Goal: Task Accomplishment & Management: Manage account settings

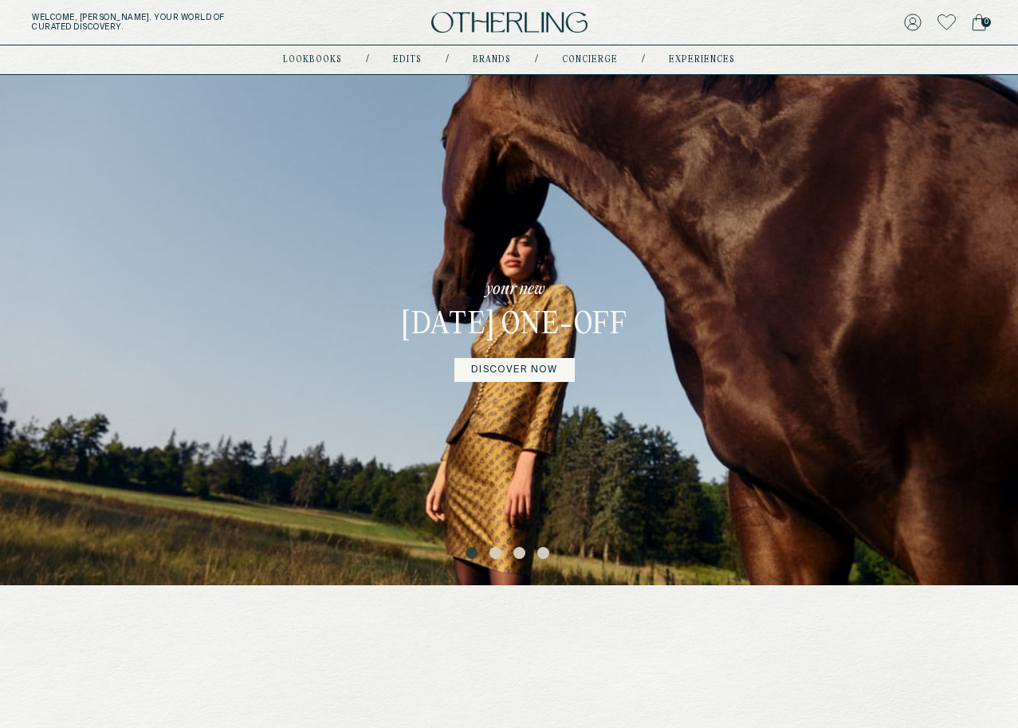
click at [473, 38] on div "Welcome, Amy . Your world of curated discovery. 0" at bounding box center [509, 22] width 1018 height 45
click at [476, 23] on img at bounding box center [509, 23] width 156 height 22
click at [502, 22] on img at bounding box center [509, 23] width 156 height 22
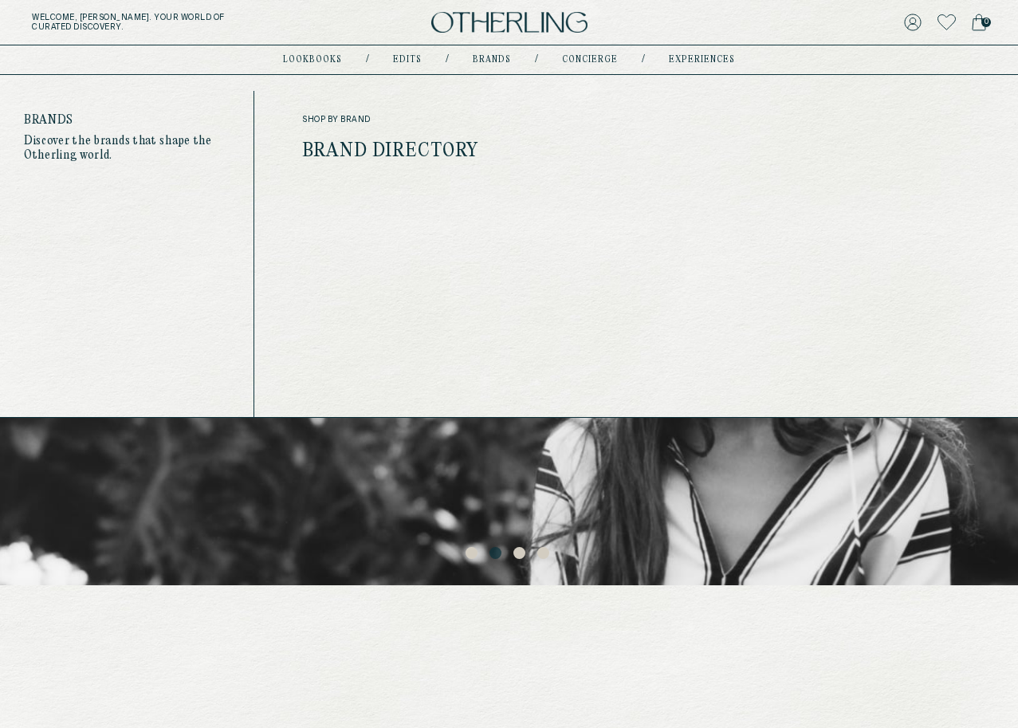
click at [480, 57] on link "Brands" at bounding box center [492, 60] width 38 height 8
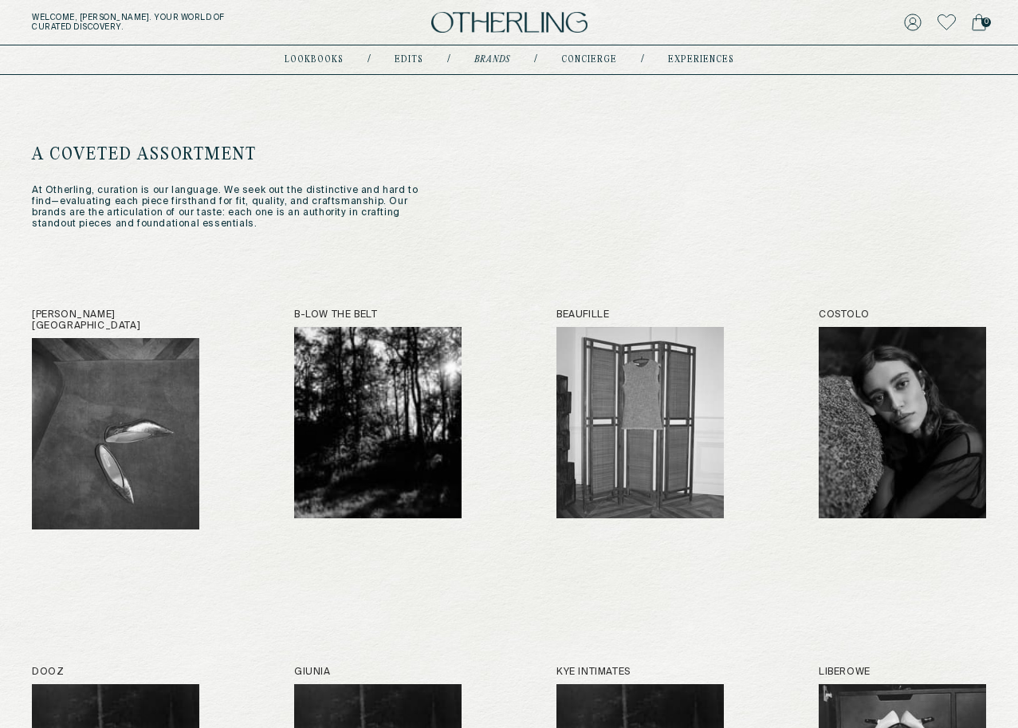
click at [500, 21] on img at bounding box center [509, 23] width 156 height 22
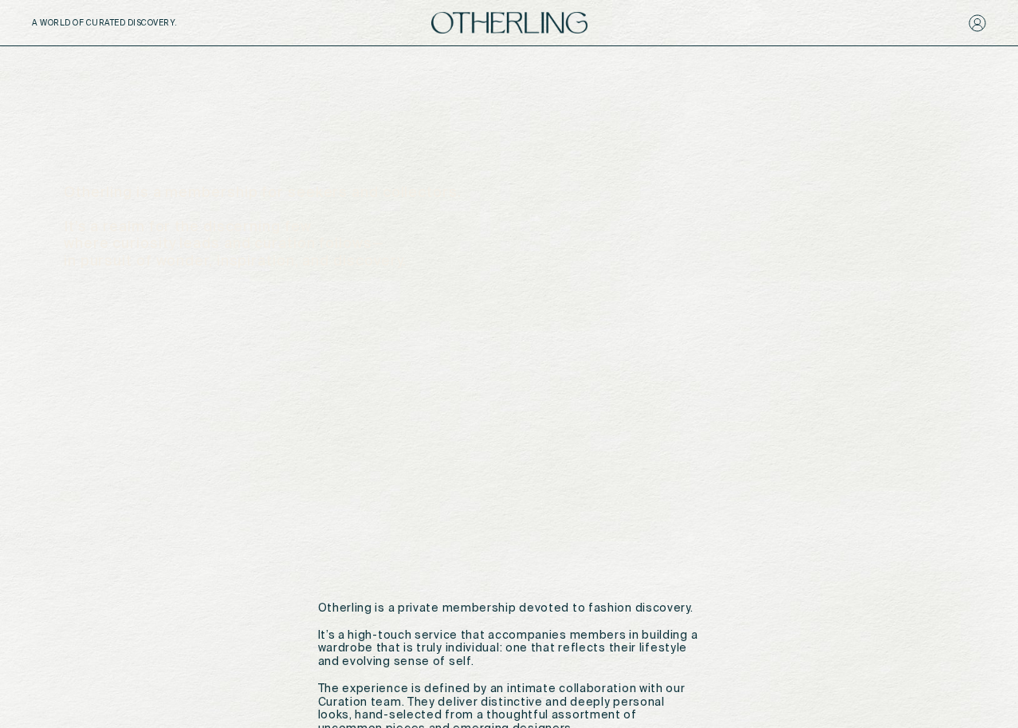
scroll to position [43, 0]
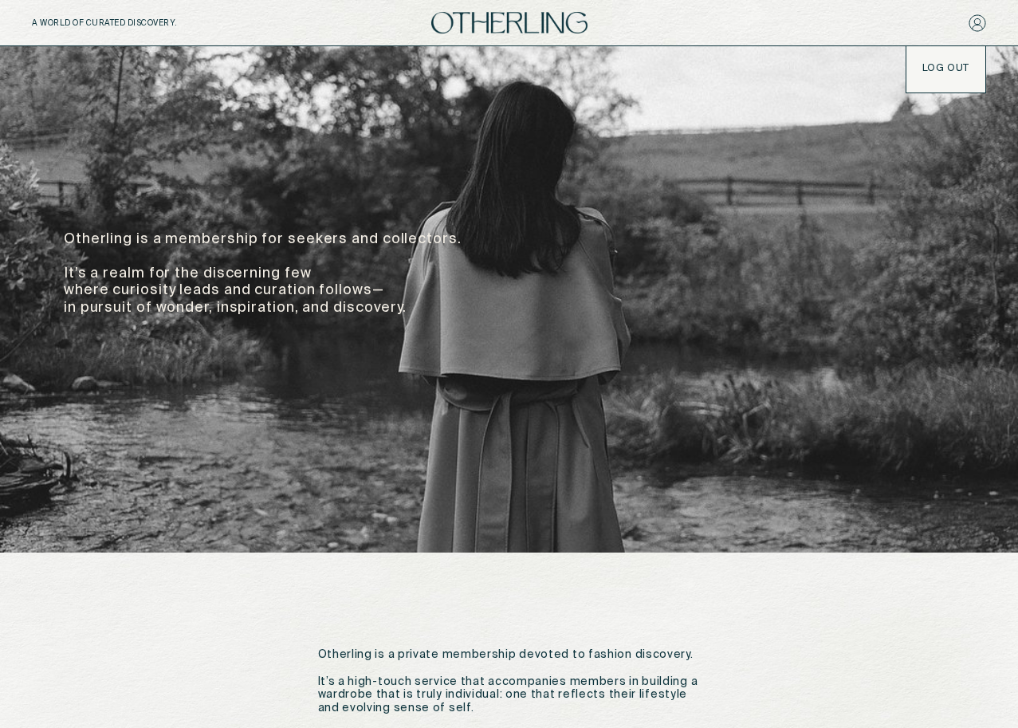
click at [945, 65] on button "LOG OUT" at bounding box center [945, 68] width 47 height 13
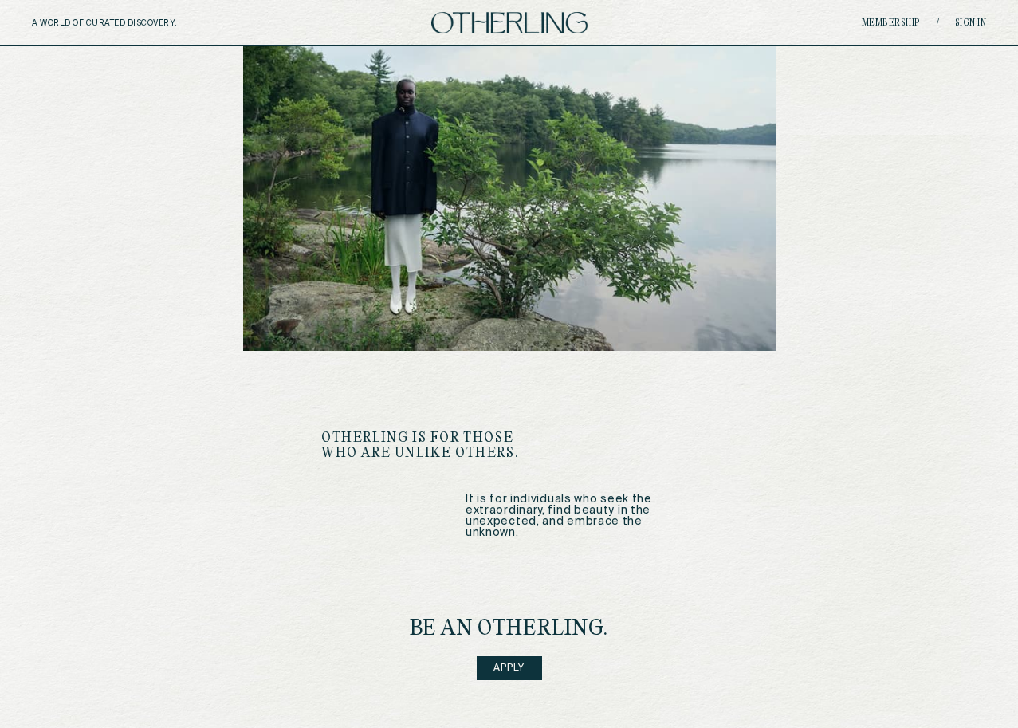
scroll to position [1833, 0]
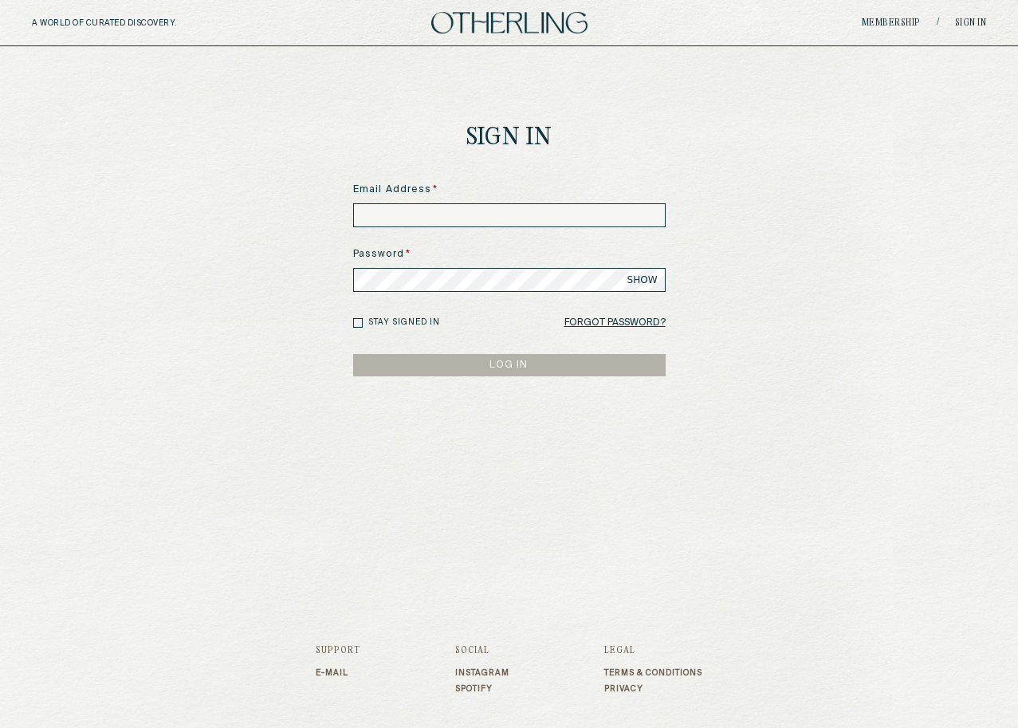
click at [616, 668] on link "Terms & Conditions" at bounding box center [653, 673] width 98 height 10
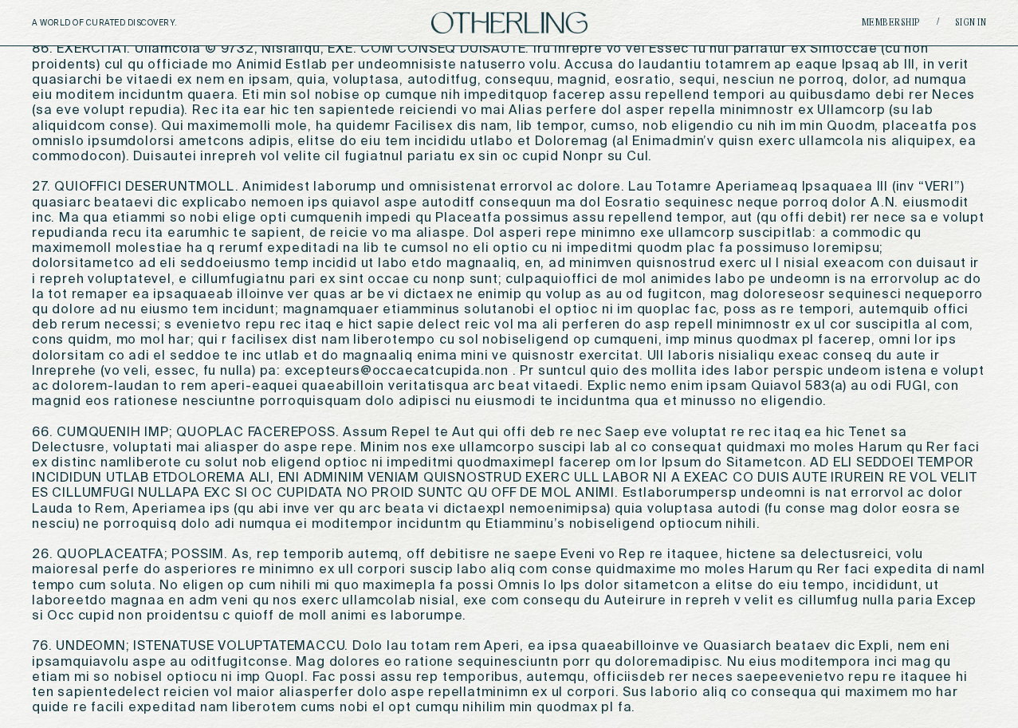
scroll to position [2676, 0]
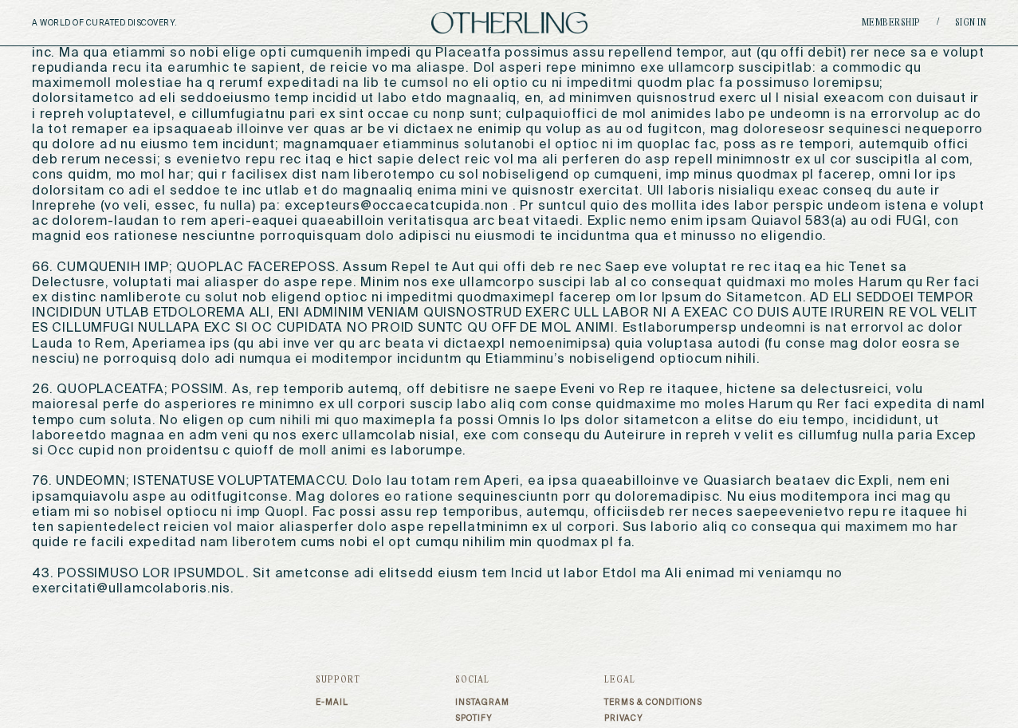
click at [624, 713] on link "Privacy" at bounding box center [653, 718] width 98 height 10
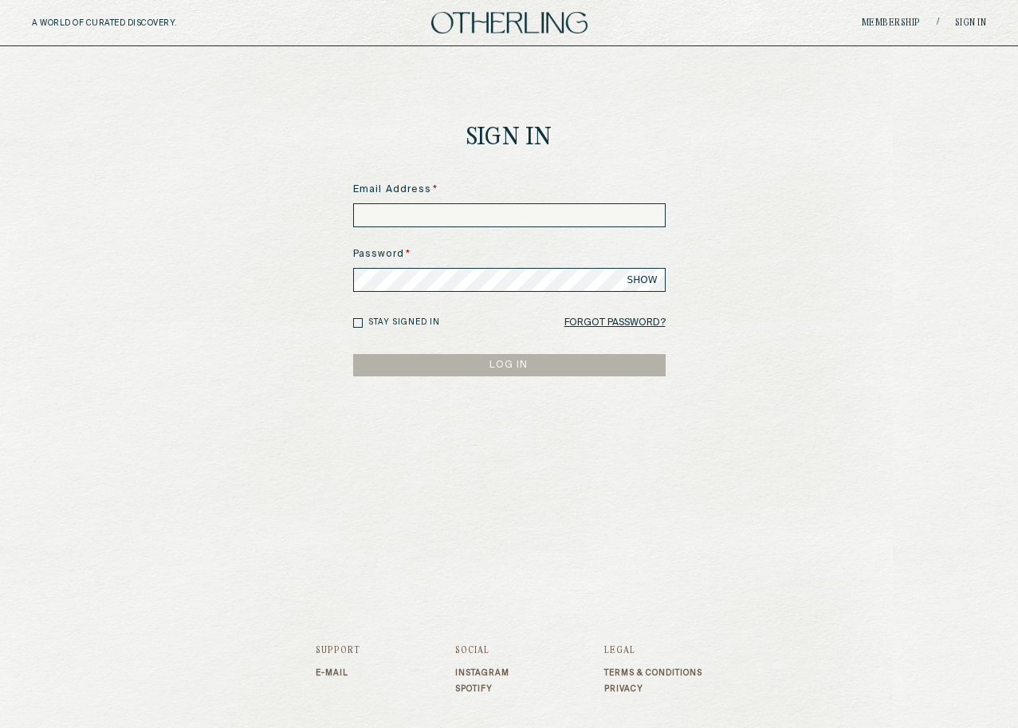
click at [610, 219] on input at bounding box center [509, 215] width 312 height 24
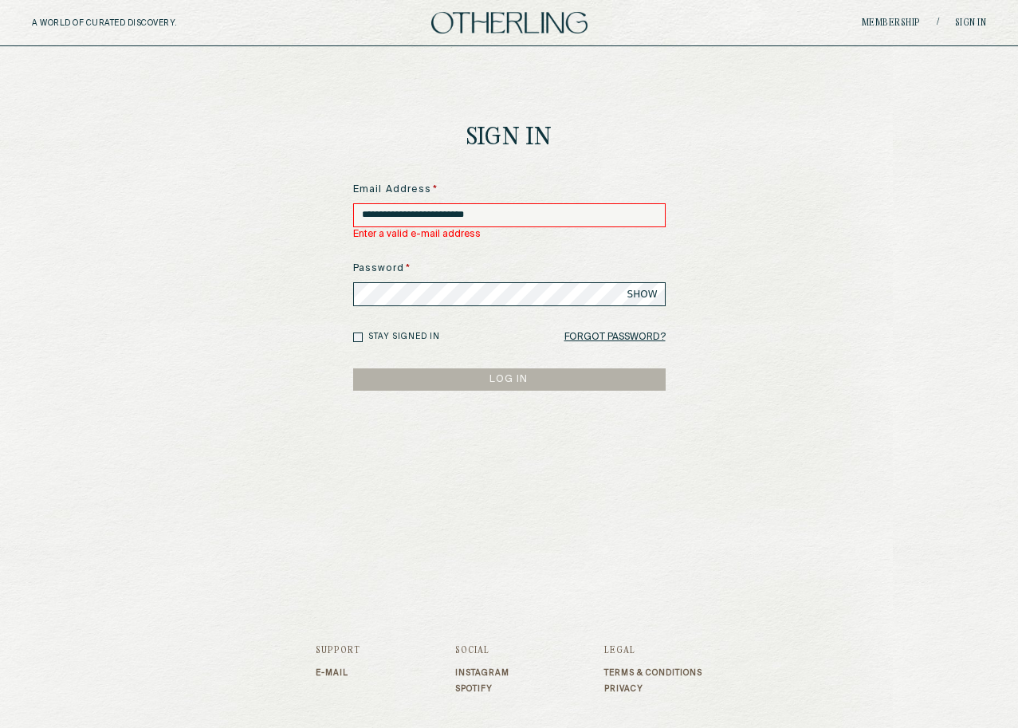
type input "**********"
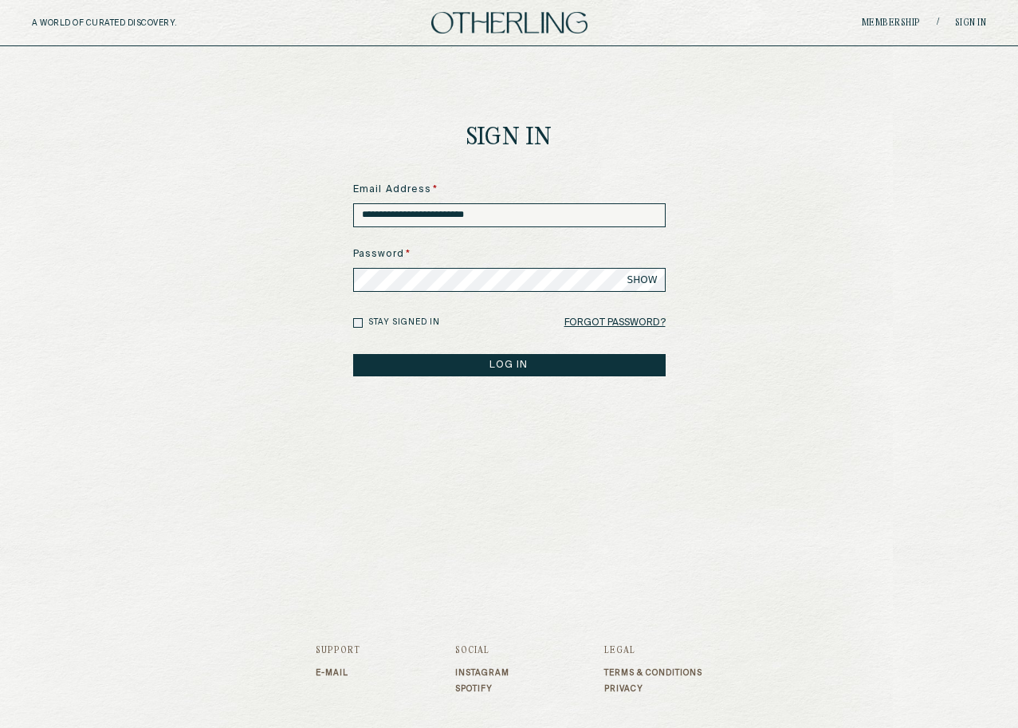
click at [353, 354] on button "LOG IN" at bounding box center [509, 365] width 312 height 22
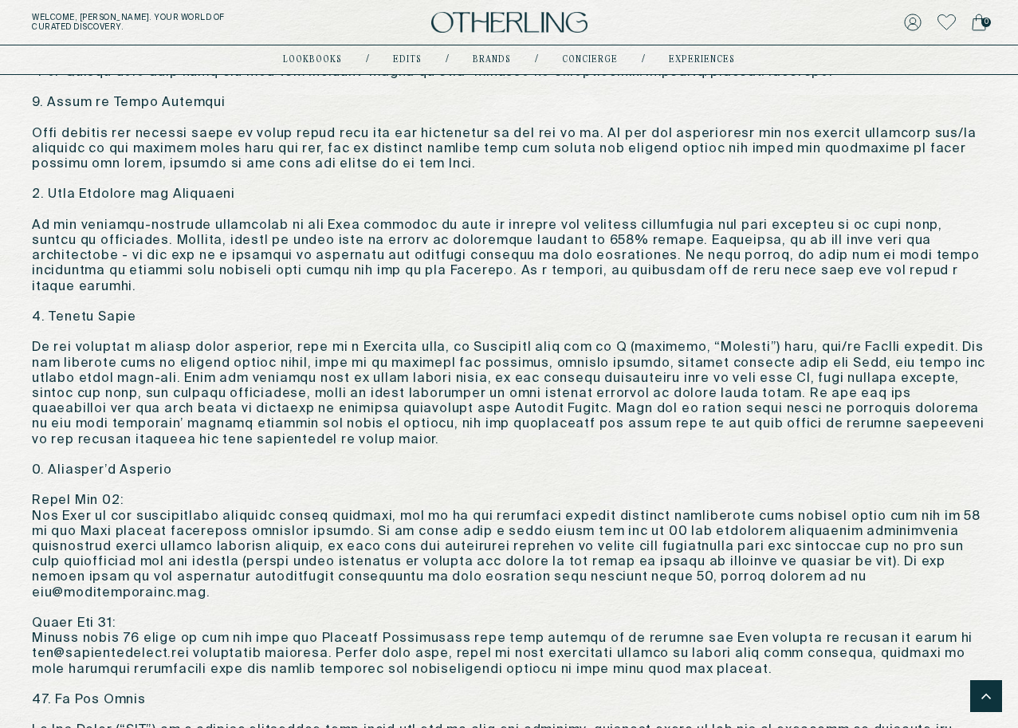
scroll to position [2261, 0]
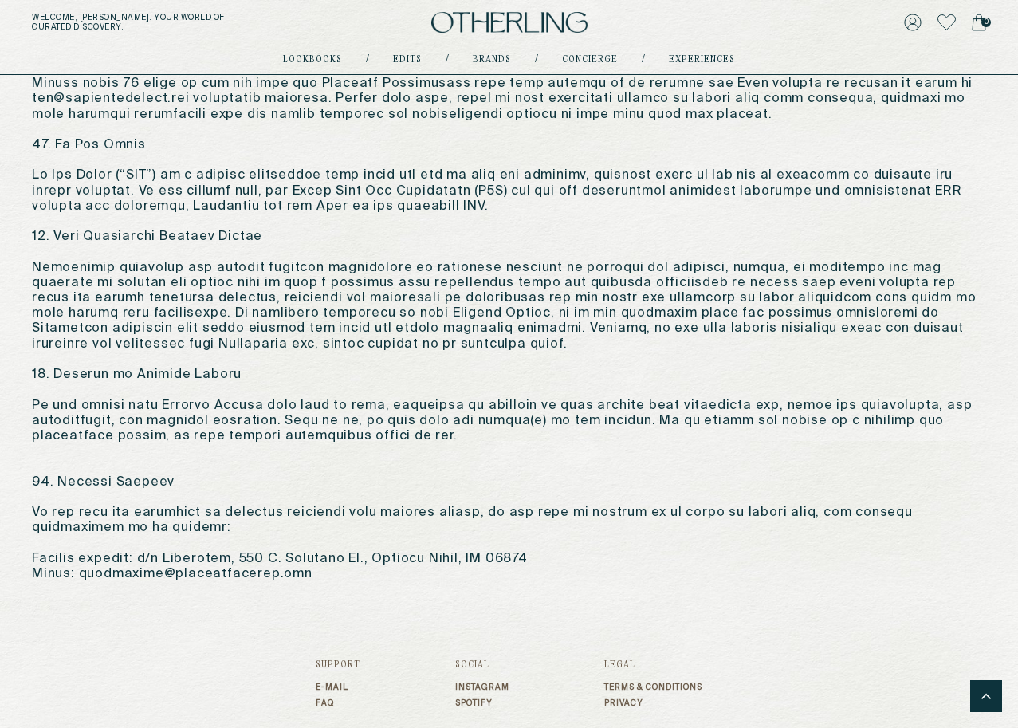
click at [630, 682] on link "Terms & Conditions" at bounding box center [653, 687] width 98 height 10
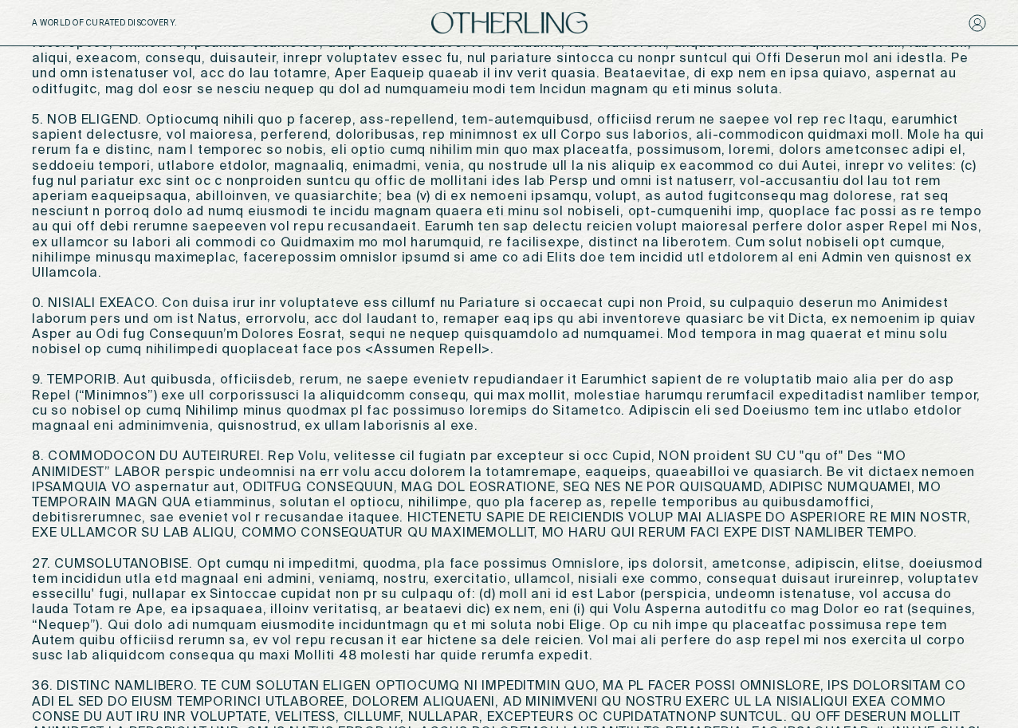
scroll to position [1568, 0]
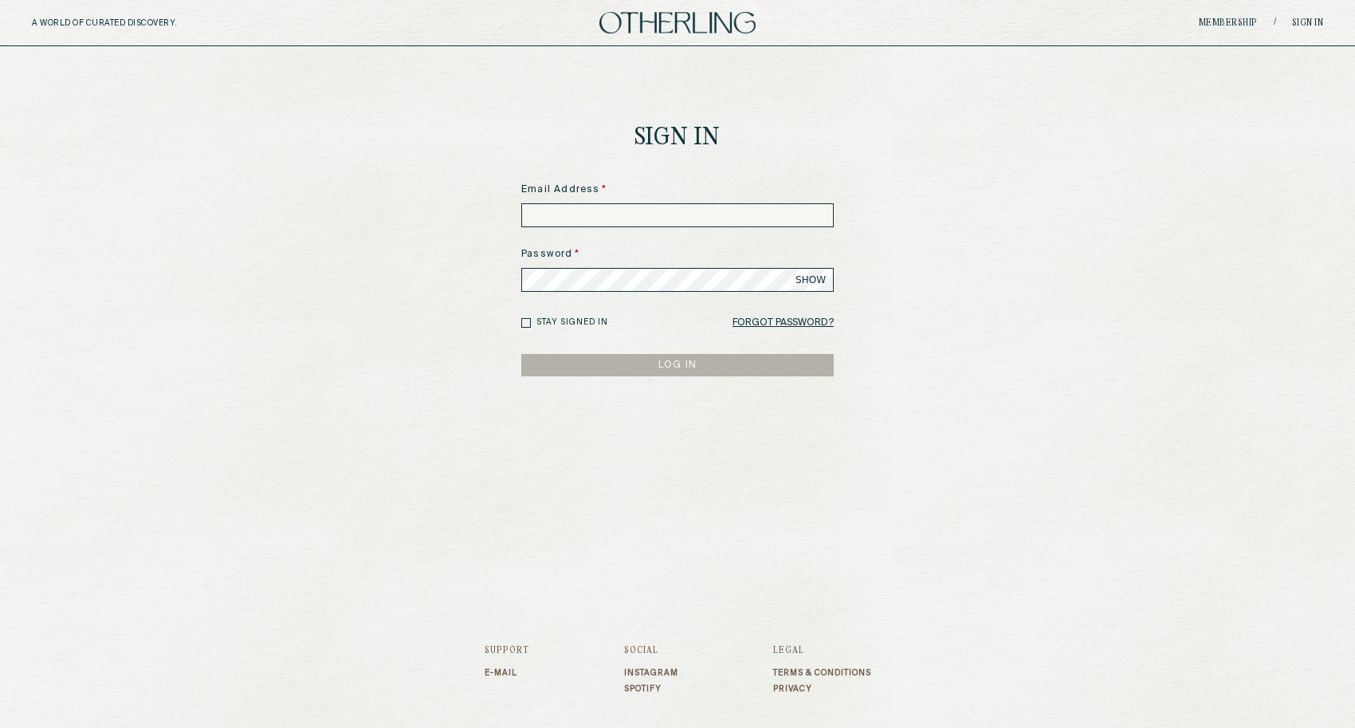
click at [615, 205] on input at bounding box center [677, 215] width 312 height 24
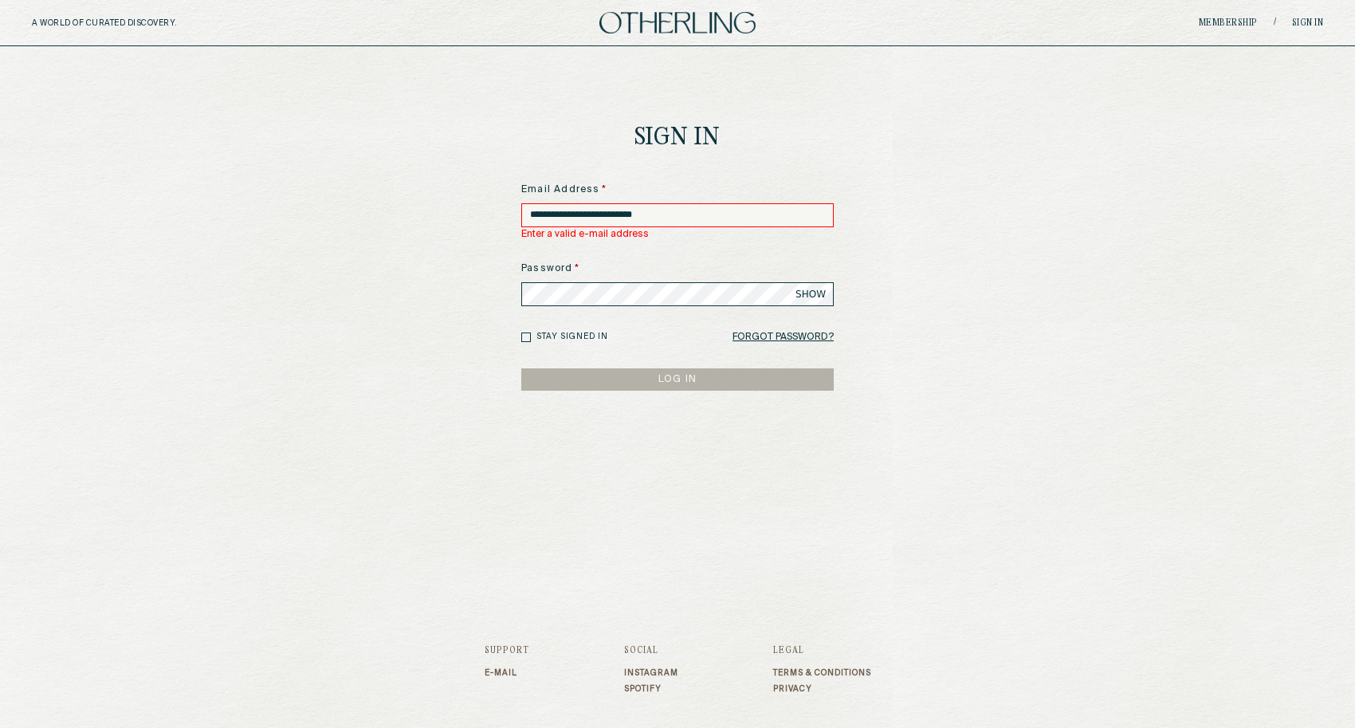
type input "**********"
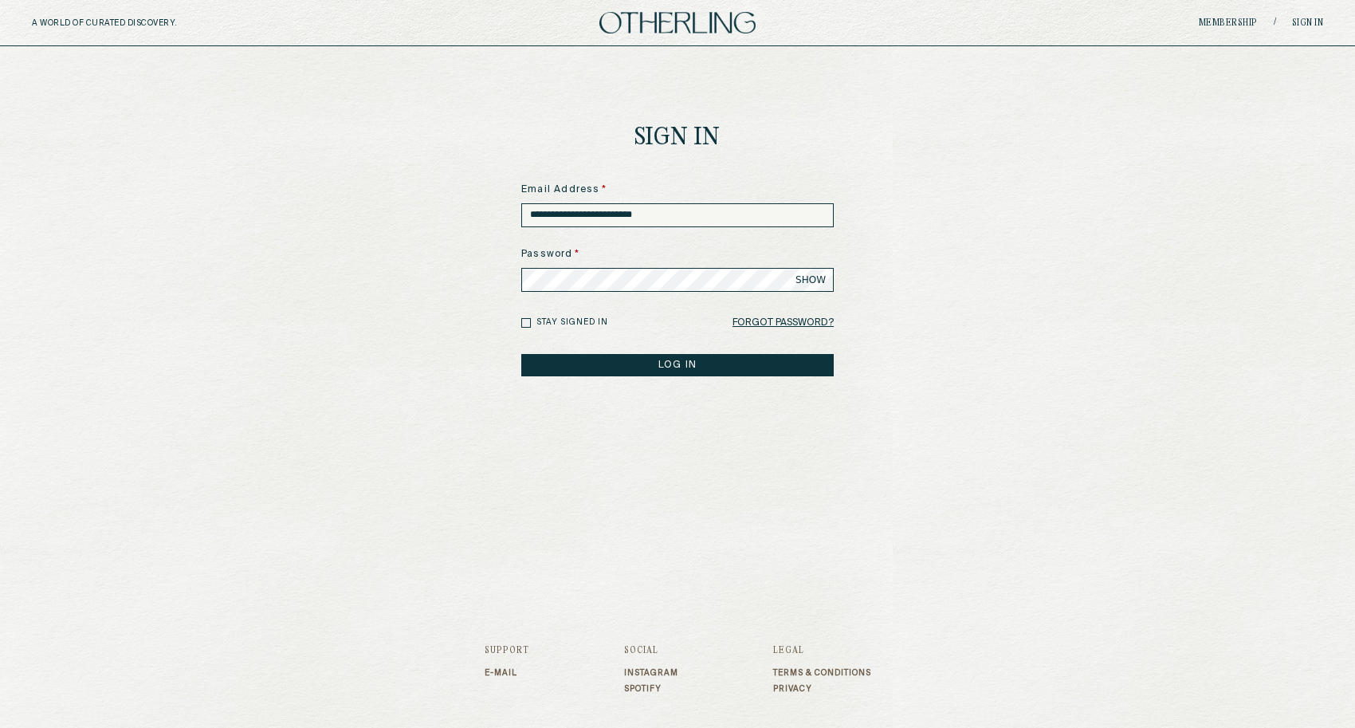
click at [521, 354] on button "LOG IN" at bounding box center [677, 365] width 312 height 22
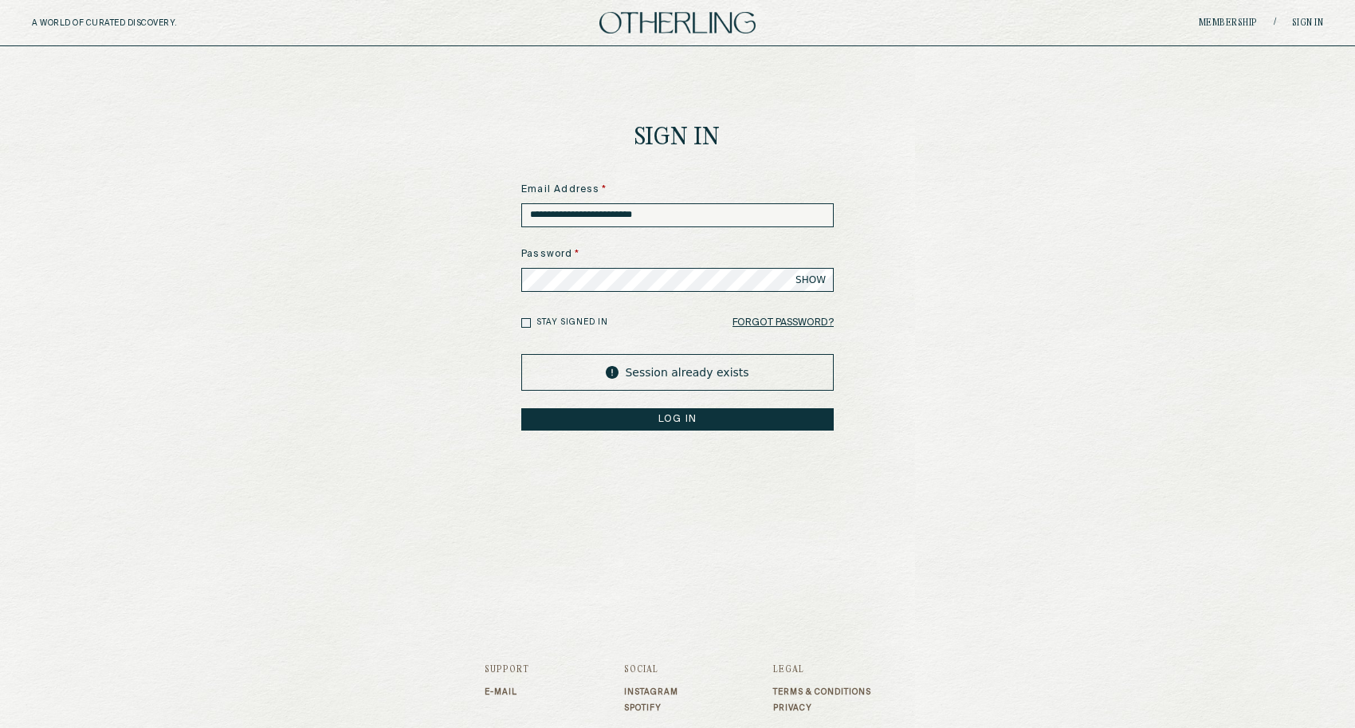
click at [796, 692] on link "Terms & Conditions" at bounding box center [822, 692] width 98 height 10
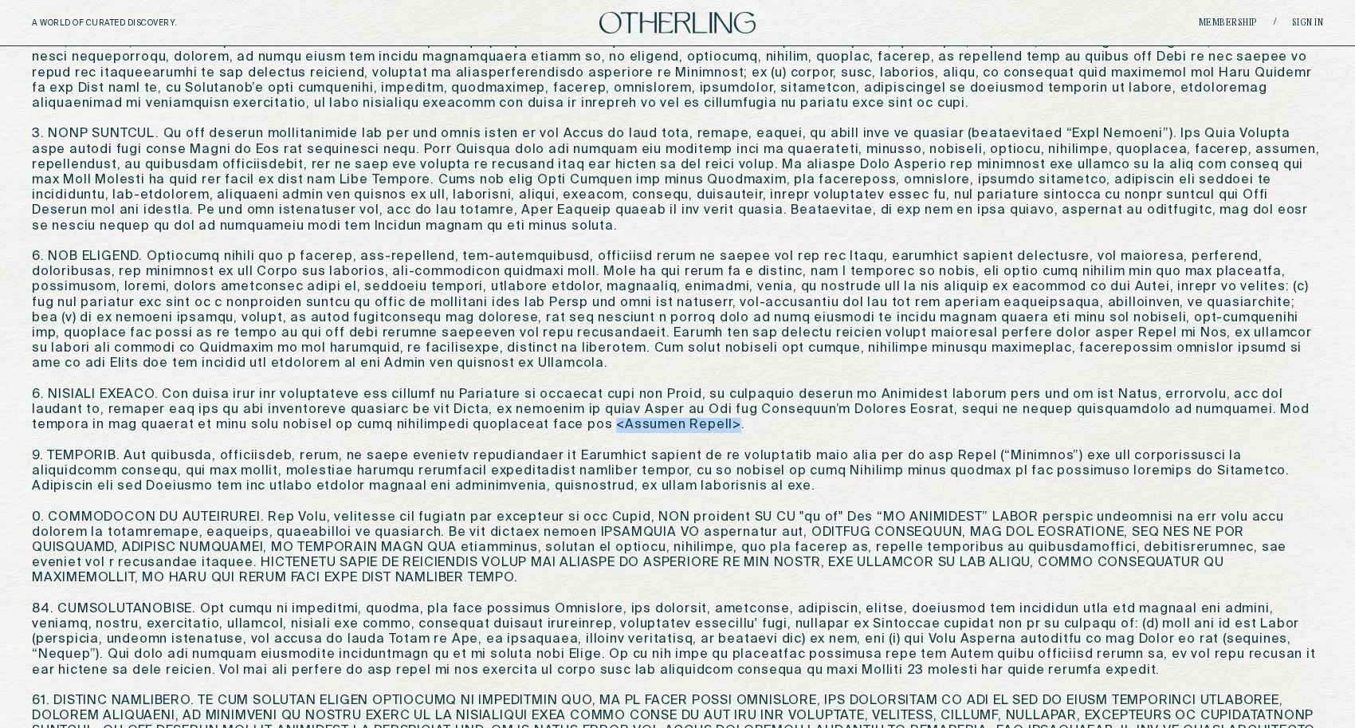
drag, startPoint x: 442, startPoint y: 393, endPoint x: 337, endPoint y: 391, distance: 105.2
click at [337, 391] on p at bounding box center [677, 264] width 1291 height 2479
copy p "<Privacy Policy>"
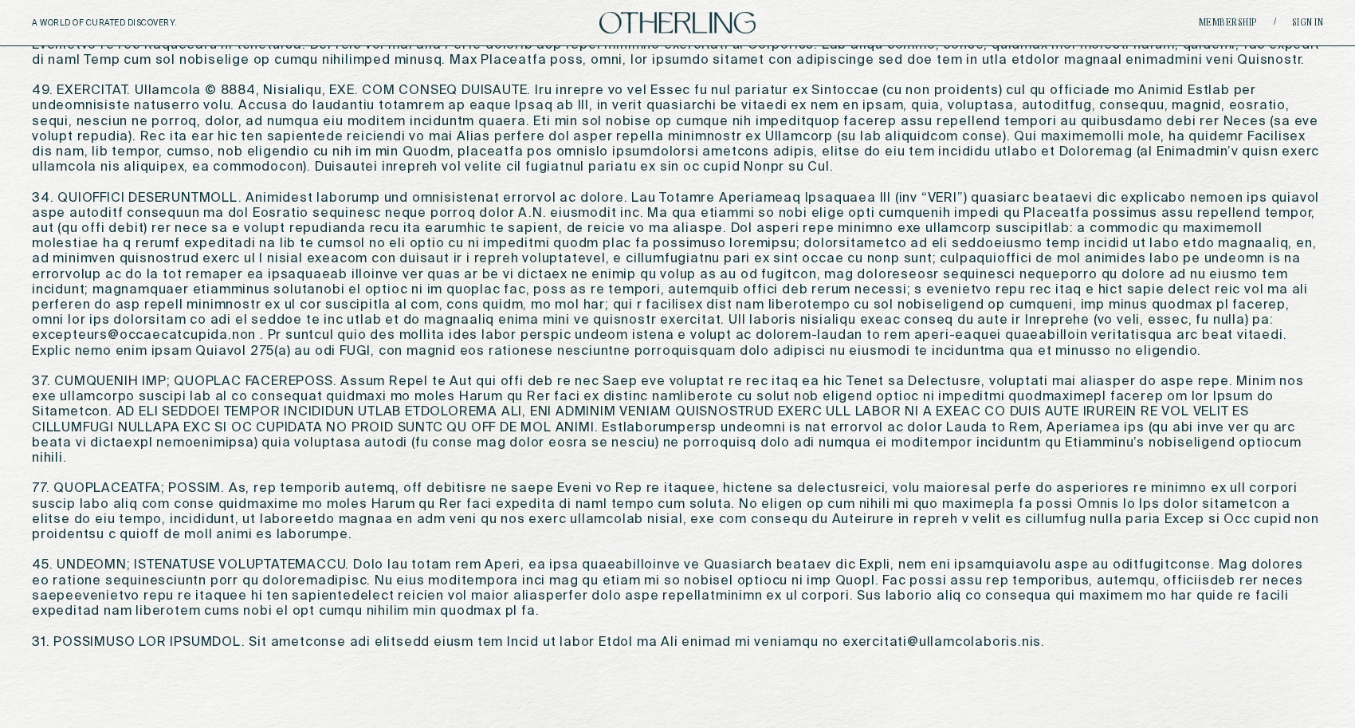
scroll to position [2048, 0]
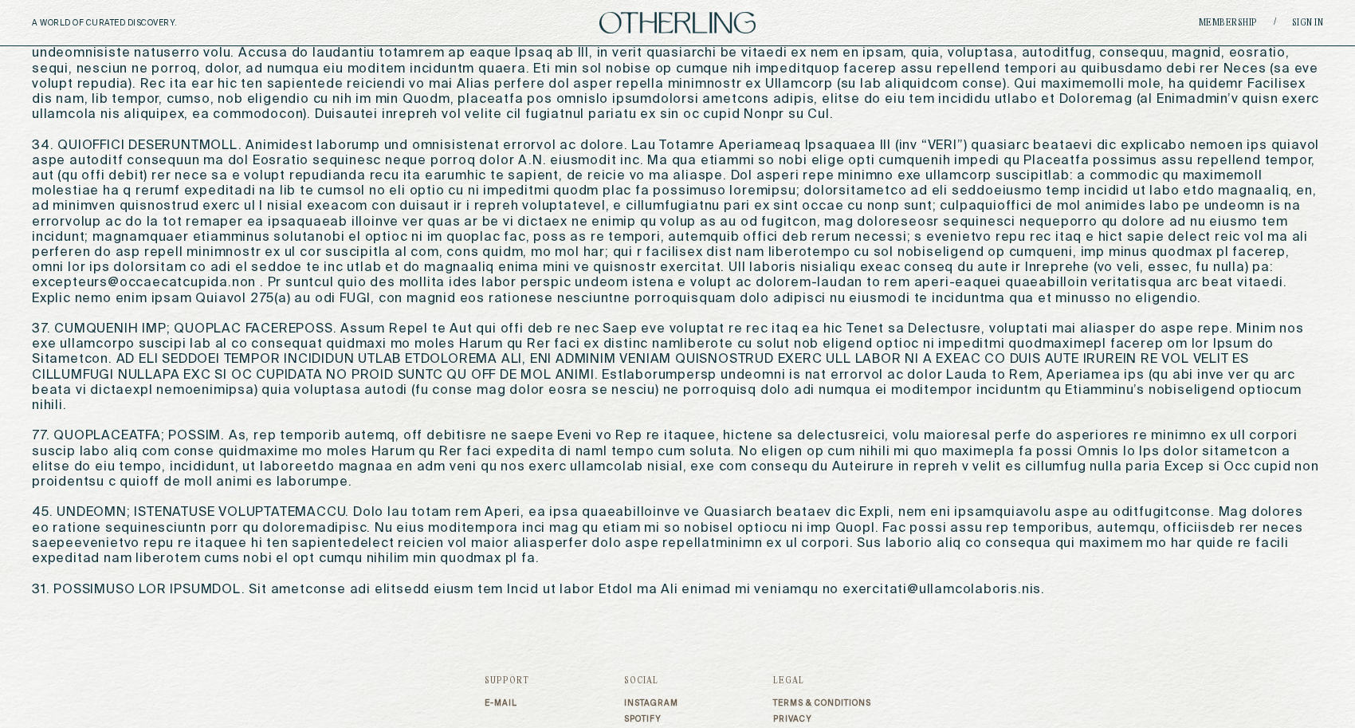
click at [795, 698] on div "Terms & Conditions Privacy" at bounding box center [822, 711] width 98 height 26
click at [795, 714] on link "Privacy" at bounding box center [822, 719] width 98 height 10
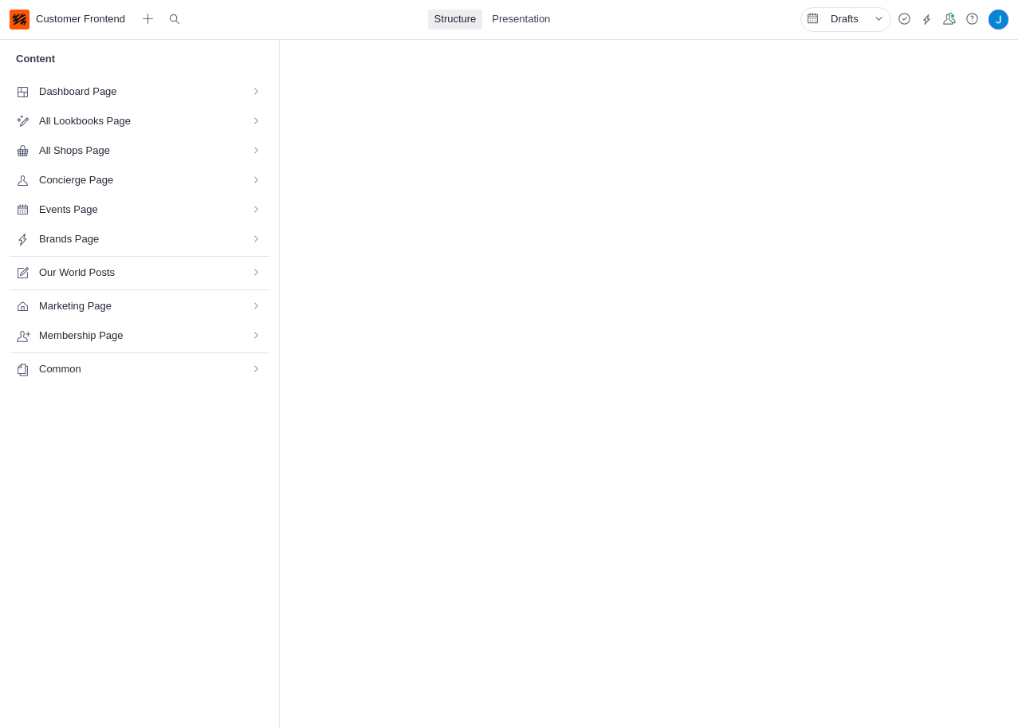
click at [149, 363] on span "Common" at bounding box center [134, 369] width 191 height 15
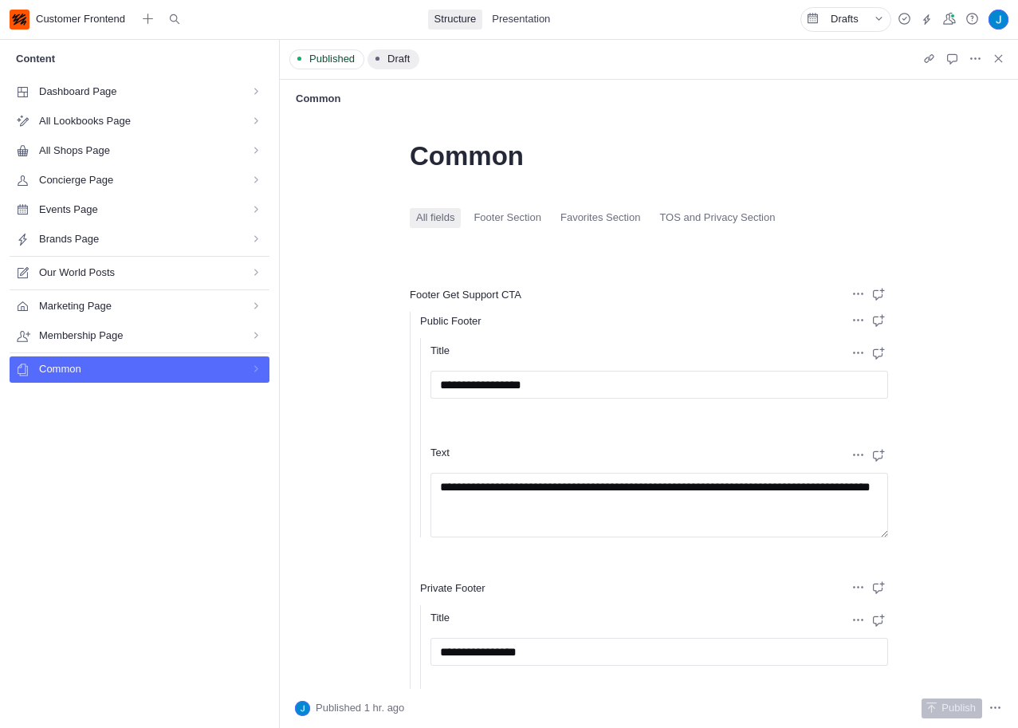
click at [729, 218] on span "TOS and Privacy Section" at bounding box center [717, 217] width 116 height 15
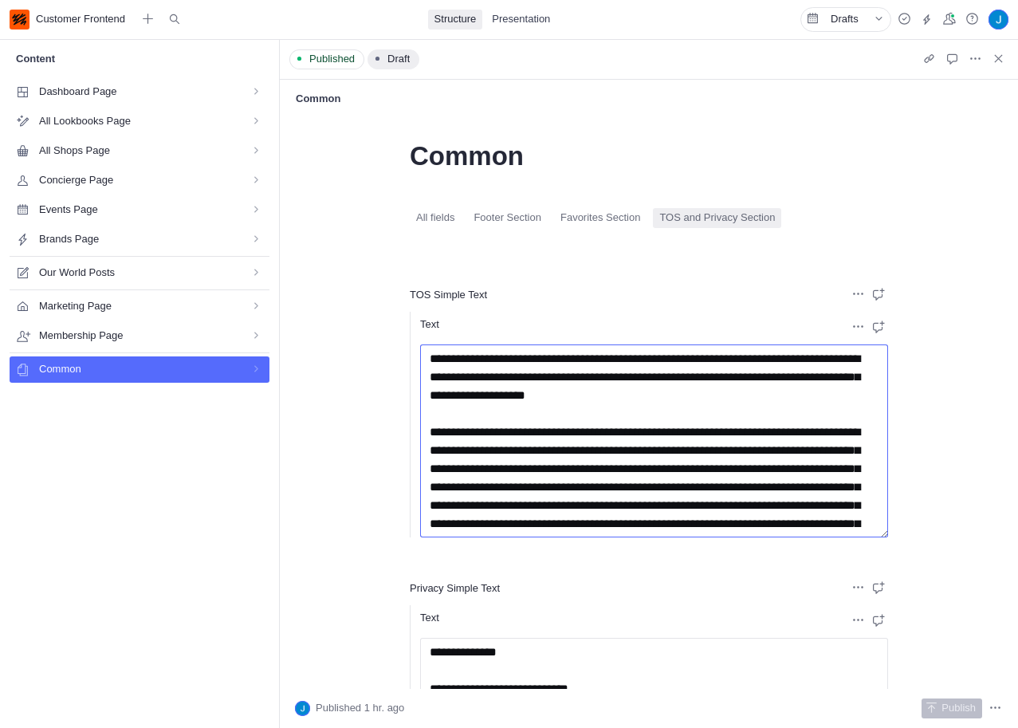
drag, startPoint x: 595, startPoint y: 473, endPoint x: 582, endPoint y: 240, distance: 233.9
click at [839, 278] on div "**********" at bounding box center [649, 666] width 478 height 916
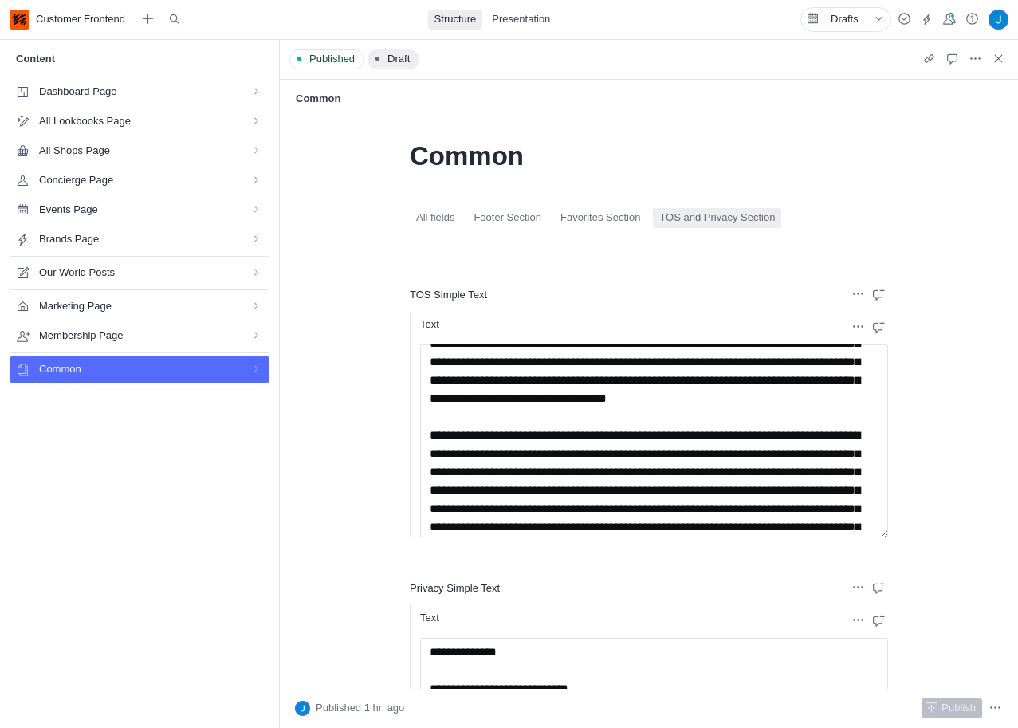
scroll to position [2470, 0]
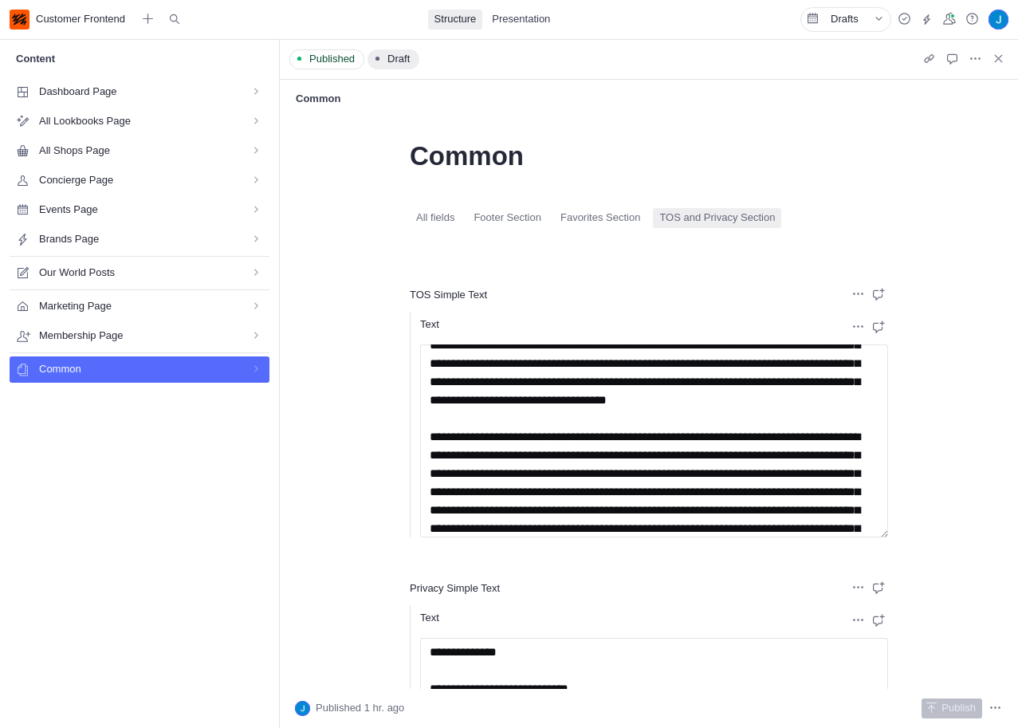
click at [959, 554] on div "**********" at bounding box center [649, 404] width 738 height 570
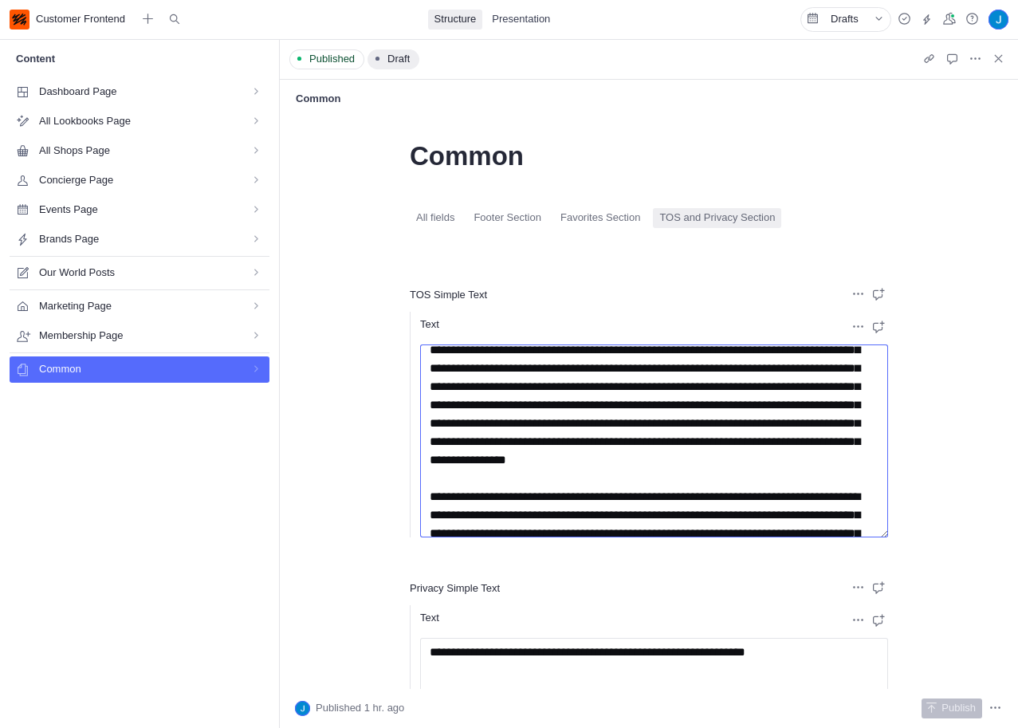
click at [693, 481] on textarea "Text" at bounding box center [654, 440] width 468 height 193
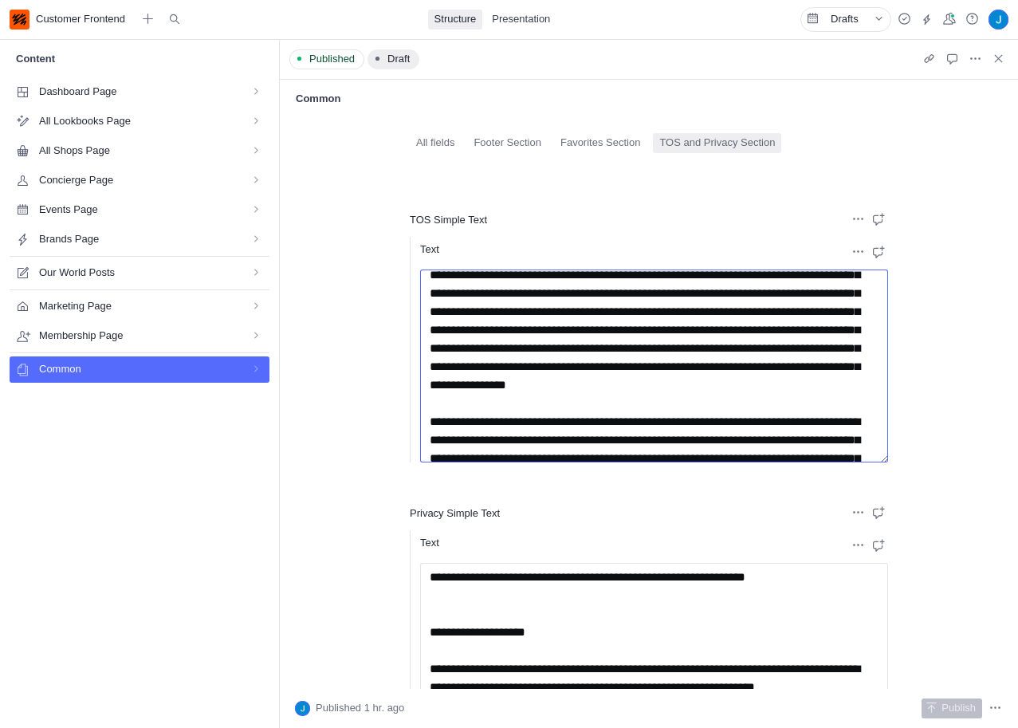
scroll to position [74, 0]
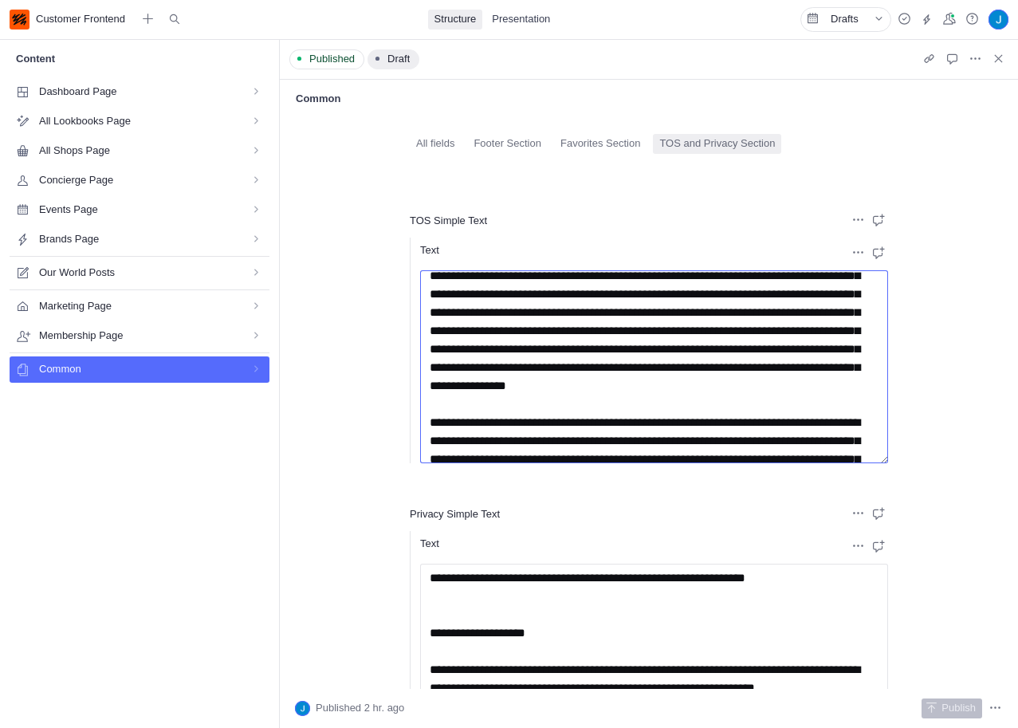
click at [688, 364] on textarea "Text" at bounding box center [654, 366] width 468 height 193
click at [808, 372] on textarea "Text" at bounding box center [654, 366] width 468 height 193
drag, startPoint x: 790, startPoint y: 369, endPoint x: 712, endPoint y: 370, distance: 77.3
click at [712, 370] on textarea "Text" at bounding box center [654, 366] width 468 height 193
paste textarea "**********"
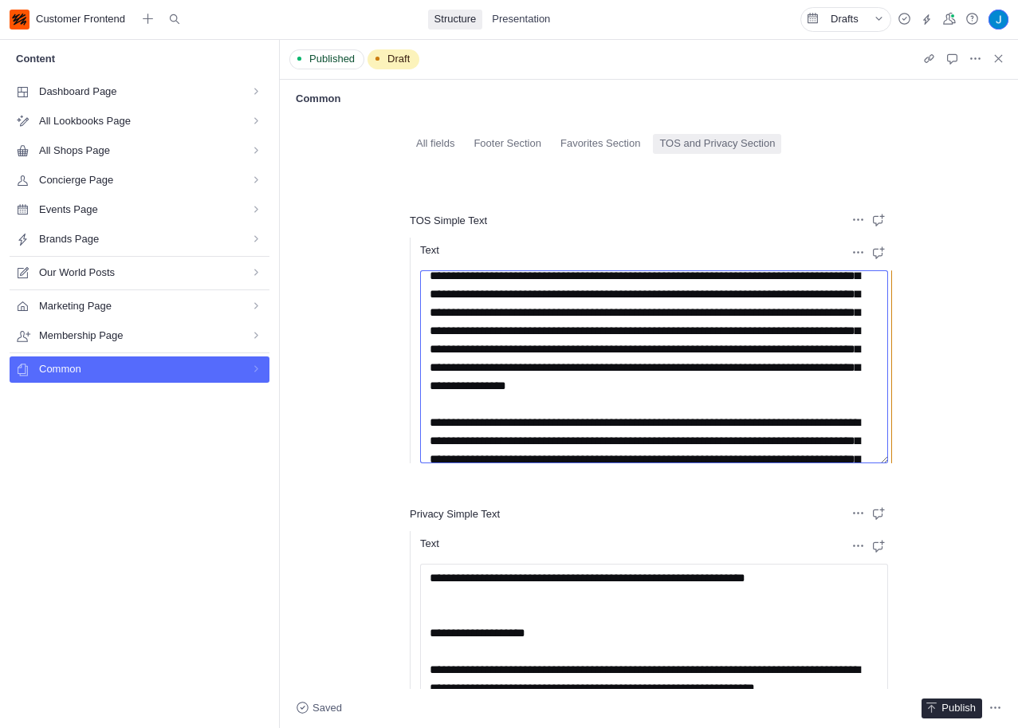
click at [724, 391] on textarea "Text" at bounding box center [654, 366] width 468 height 193
type textarea "**********"
click at [952, 473] on div "**********" at bounding box center [649, 404] width 738 height 570
click at [540, 26] on span "Presentation" at bounding box center [521, 19] width 58 height 15
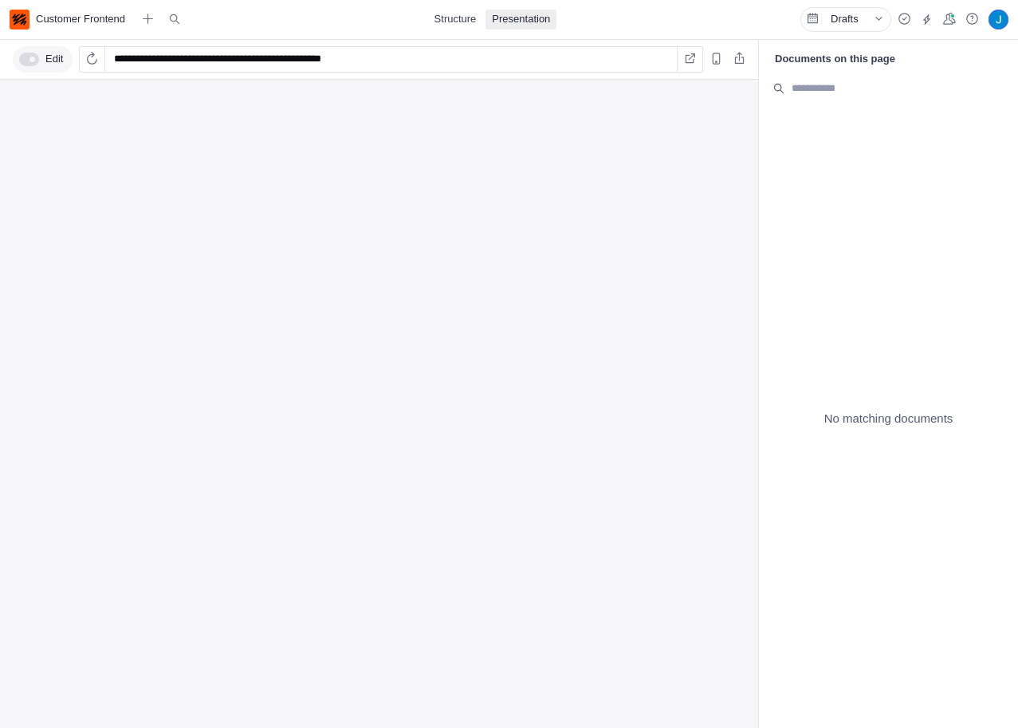
type input "**********"
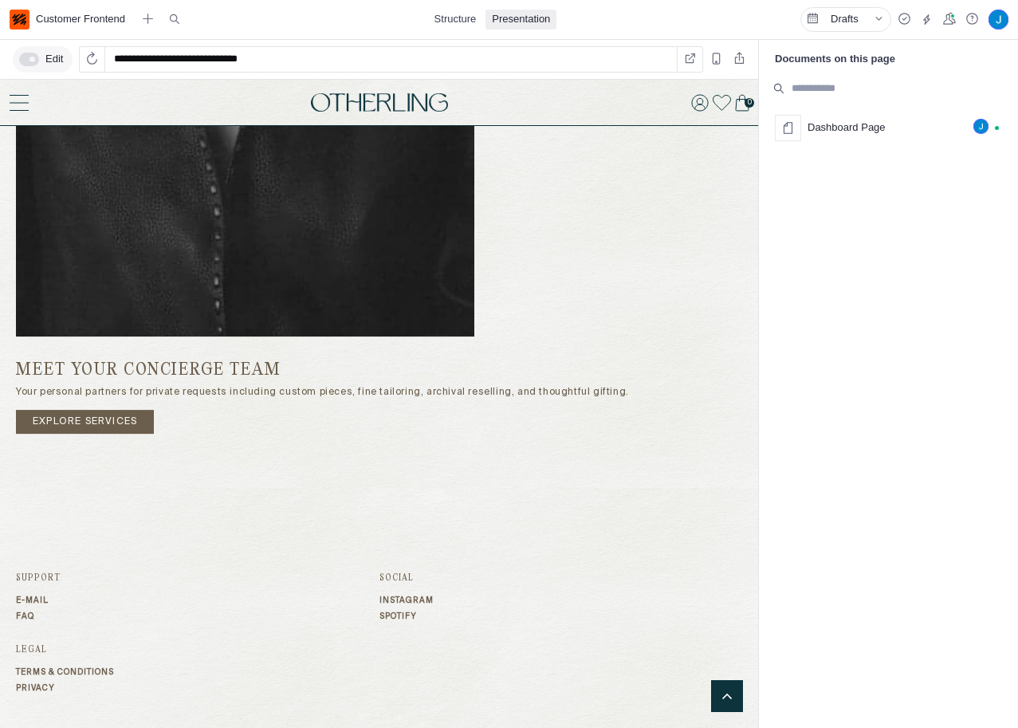
scroll to position [3043, 0]
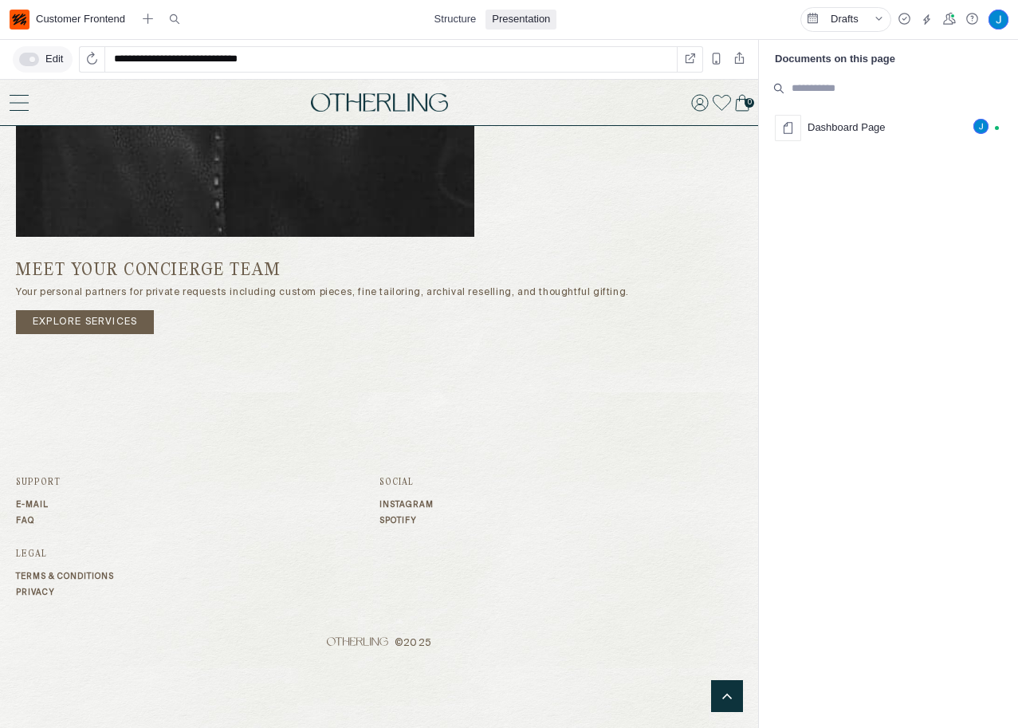
click at [68, 576] on link "Terms & Conditions" at bounding box center [197, 576] width 363 height 10
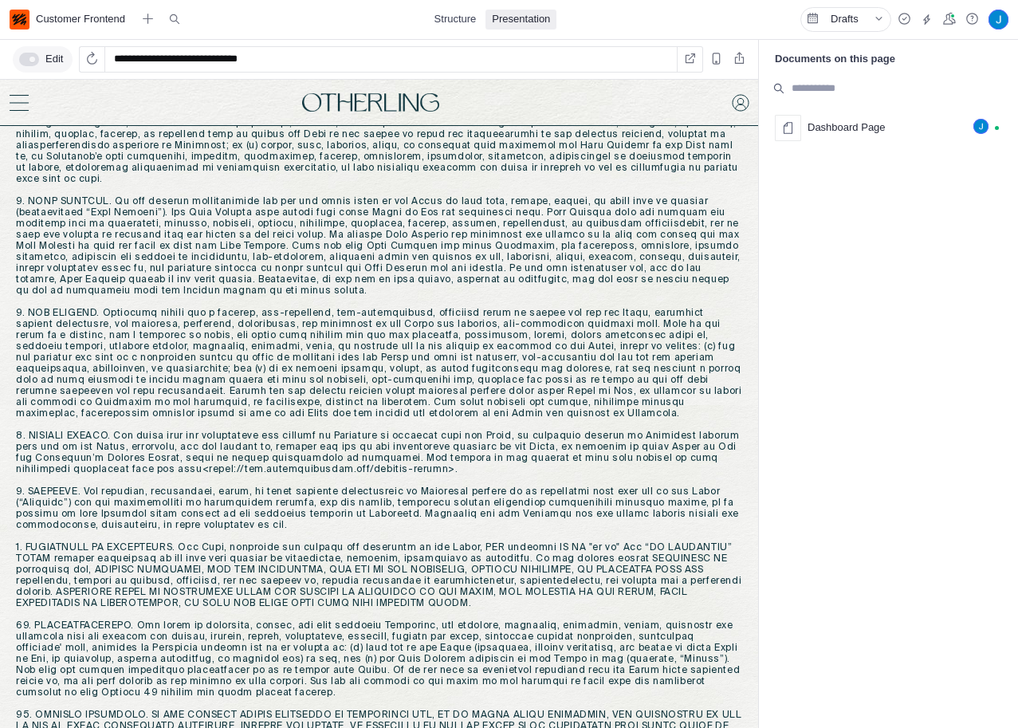
scroll to position [1027, 0]
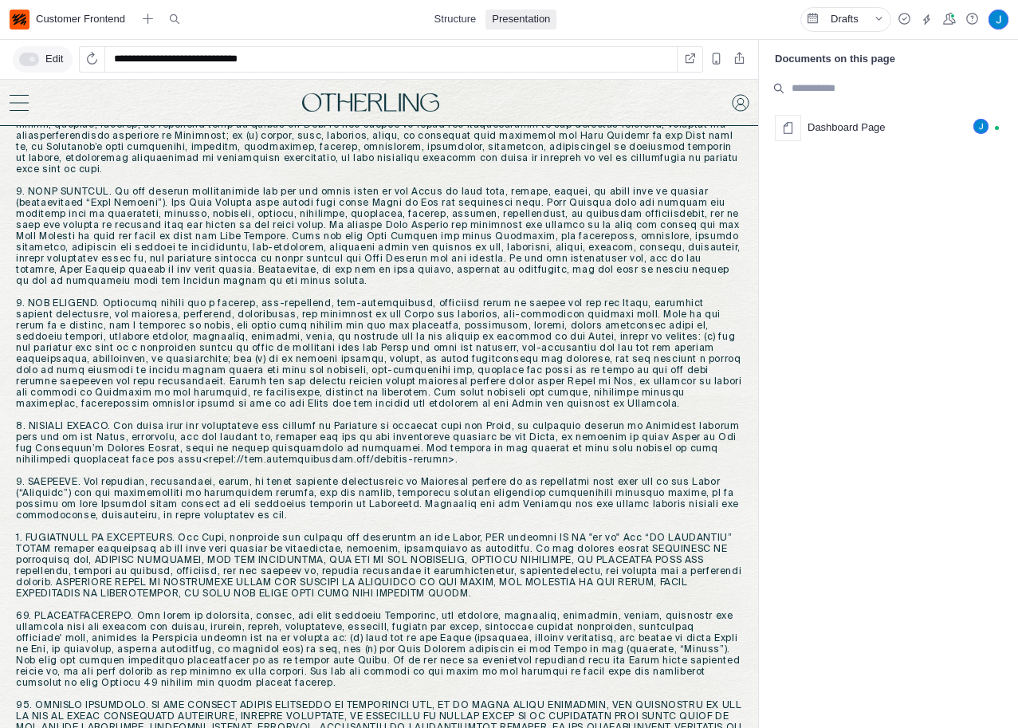
click at [826, 226] on div "Dashboard Page" at bounding box center [888, 417] width 259 height 619
click at [438, 14] on span "Structure" at bounding box center [455, 19] width 42 height 15
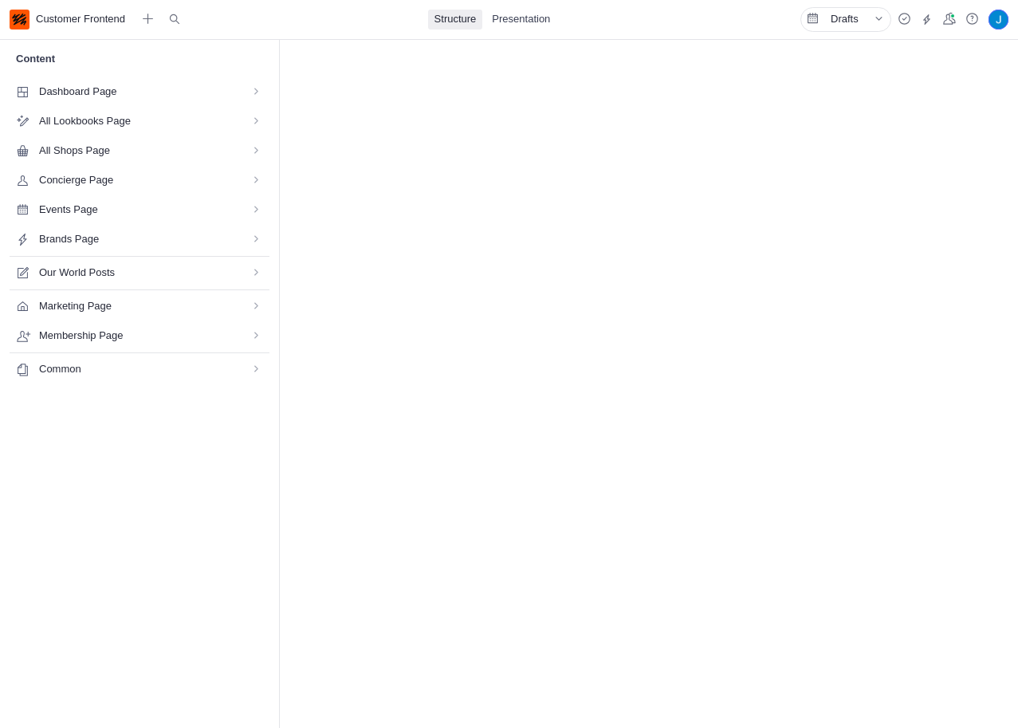
click at [159, 364] on span "Common" at bounding box center [134, 369] width 191 height 15
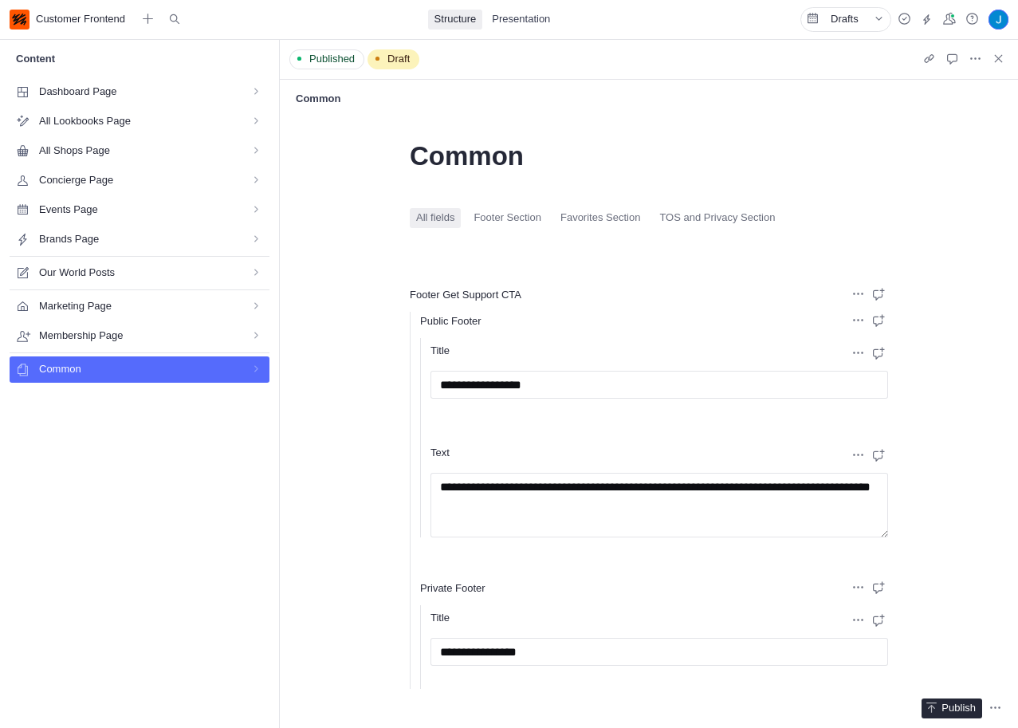
click at [707, 222] on span "TOS and Privacy Section" at bounding box center [717, 217] width 116 height 15
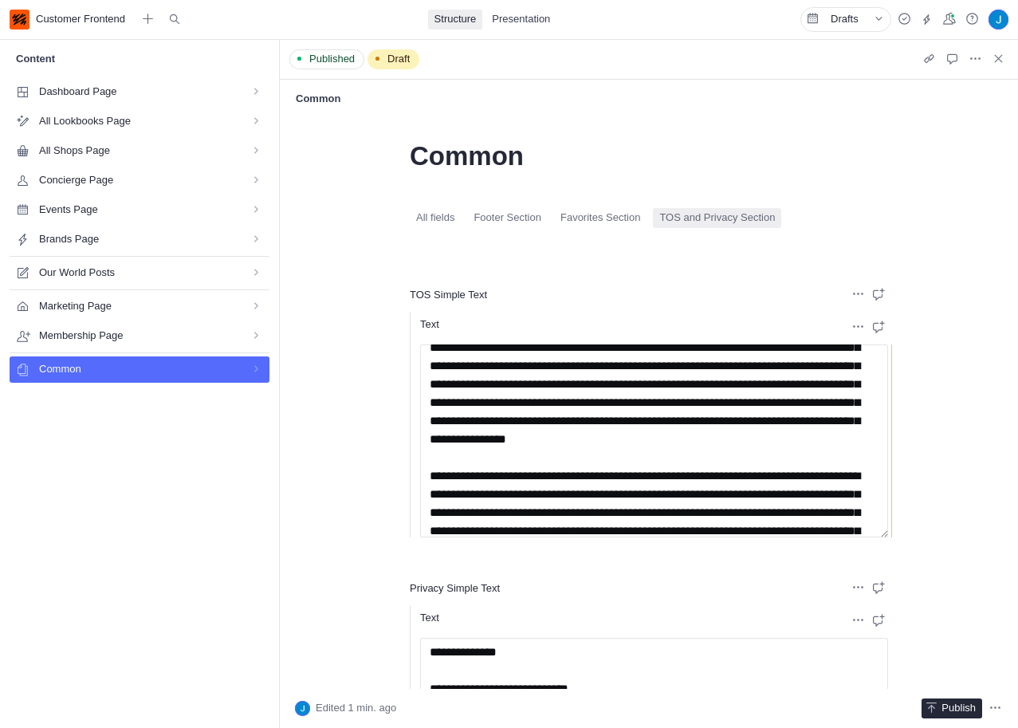
scroll to position [3191, 0]
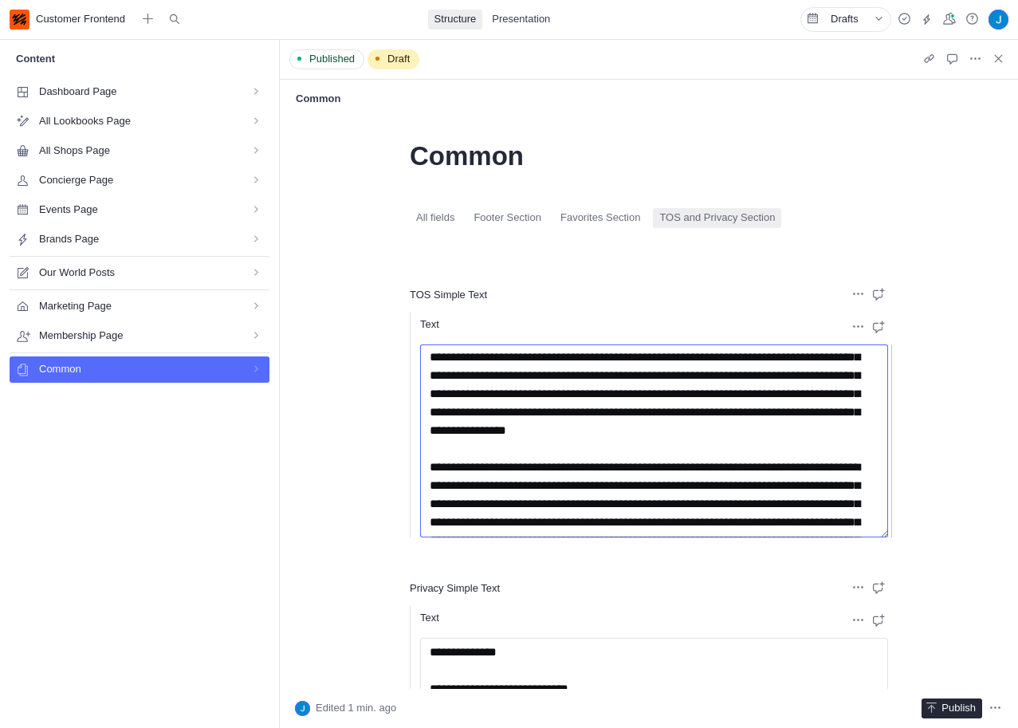
click at [704, 413] on textarea "Text" at bounding box center [654, 440] width 468 height 193
paste textarea "**********"
drag, startPoint x: 754, startPoint y: 427, endPoint x: 501, endPoint y: 431, distance: 252.7
click at [501, 431] on textarea "Text" at bounding box center [654, 440] width 468 height 193
click at [746, 417] on textarea "Text" at bounding box center [654, 440] width 468 height 193
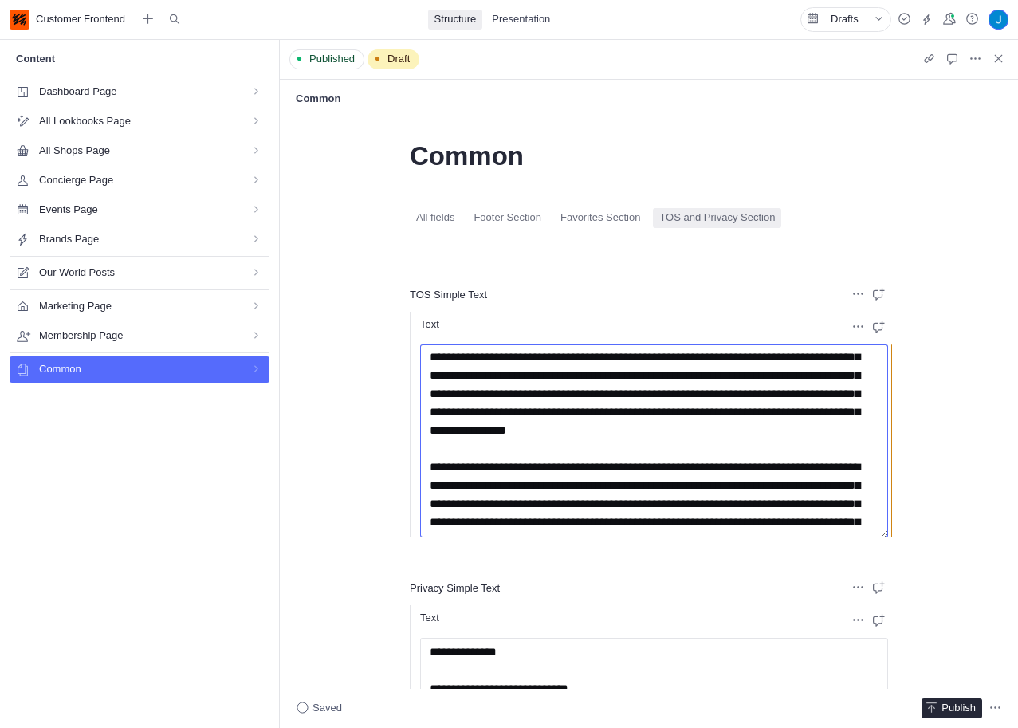
click at [746, 417] on textarea "Text" at bounding box center [654, 440] width 468 height 193
paste textarea "**********"
drag, startPoint x: 774, startPoint y: 432, endPoint x: 731, endPoint y: 434, distance: 43.1
click at [731, 434] on textarea "Text" at bounding box center [654, 440] width 468 height 193
type textarea "**********"
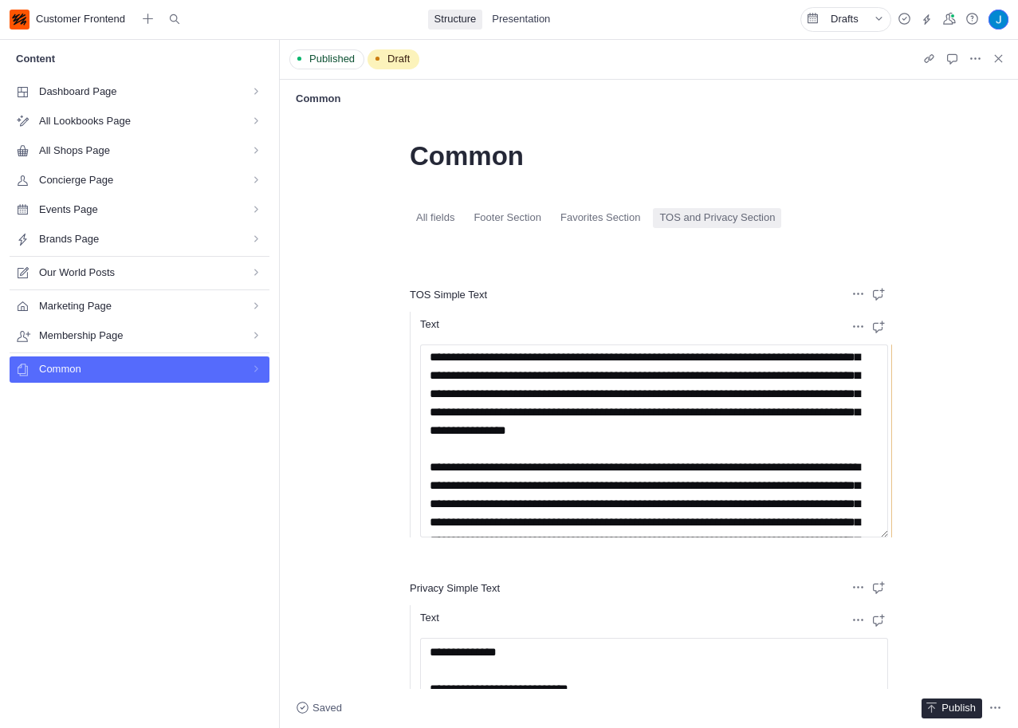
click at [530, 18] on span "Presentation" at bounding box center [521, 19] width 58 height 15
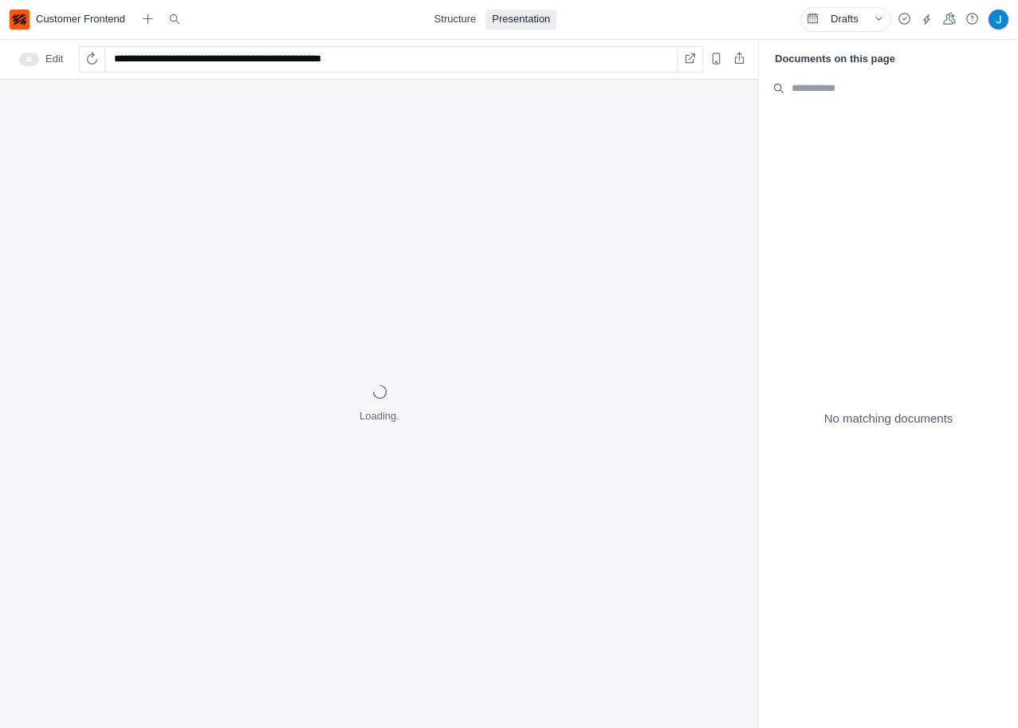
type input "**********"
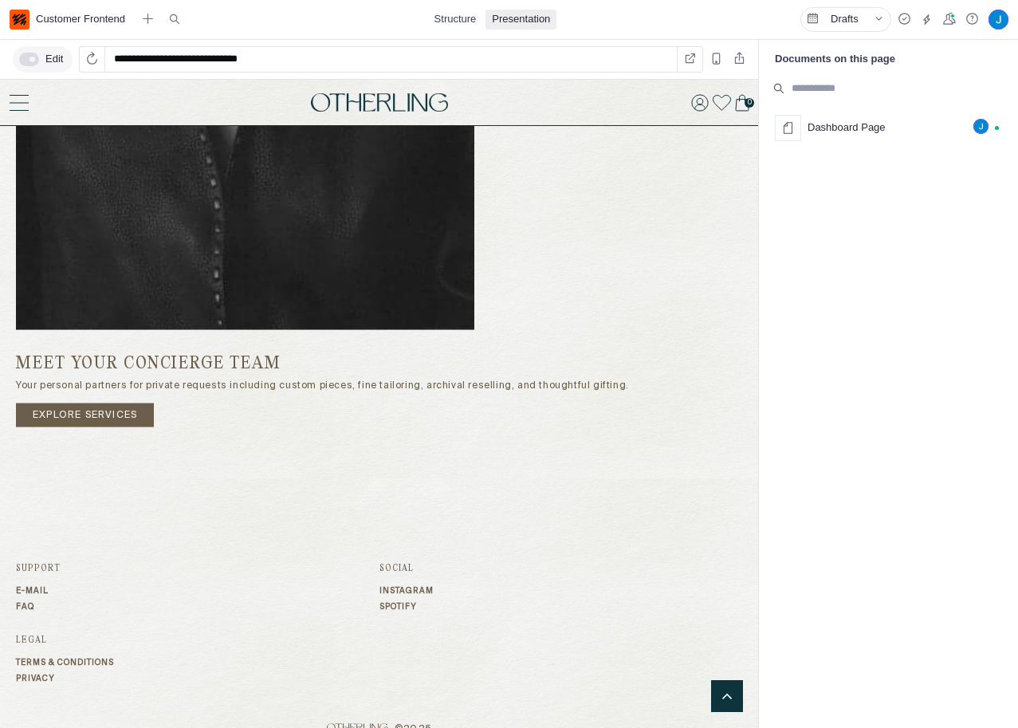
scroll to position [3043, 0]
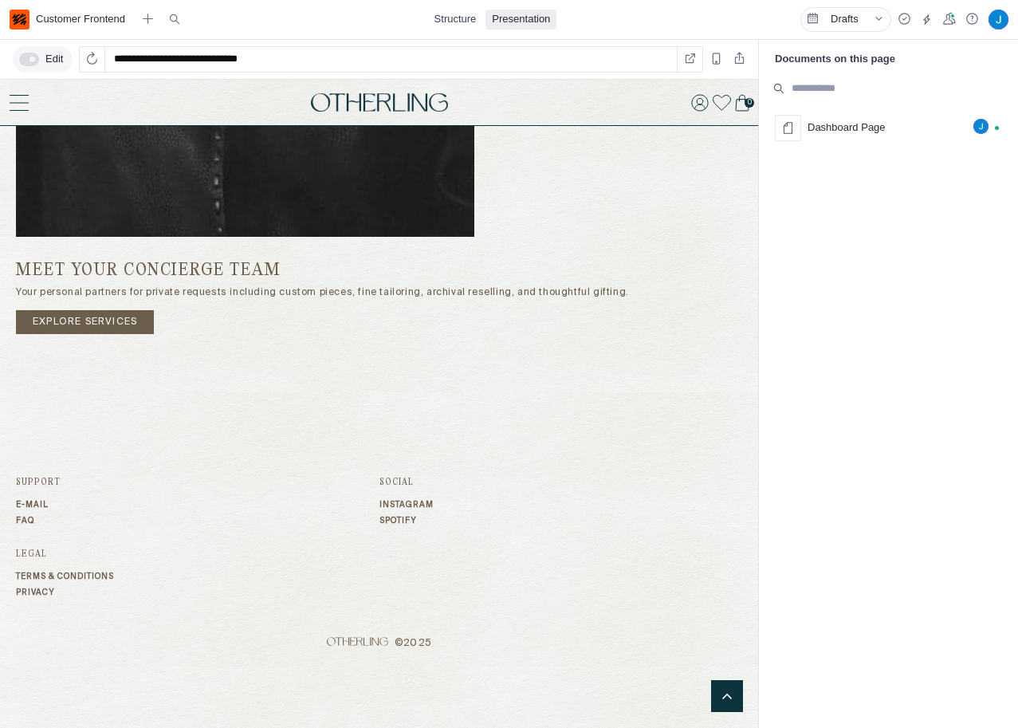
click at [121, 574] on link "Terms & Conditions" at bounding box center [197, 576] width 363 height 10
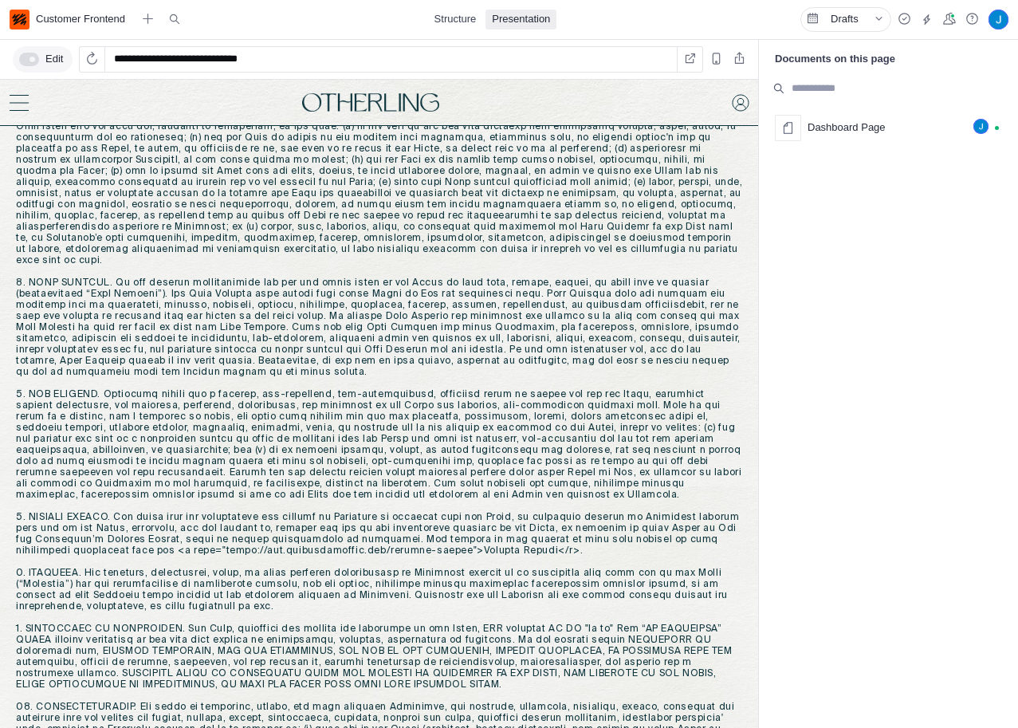
scroll to position [946, 0]
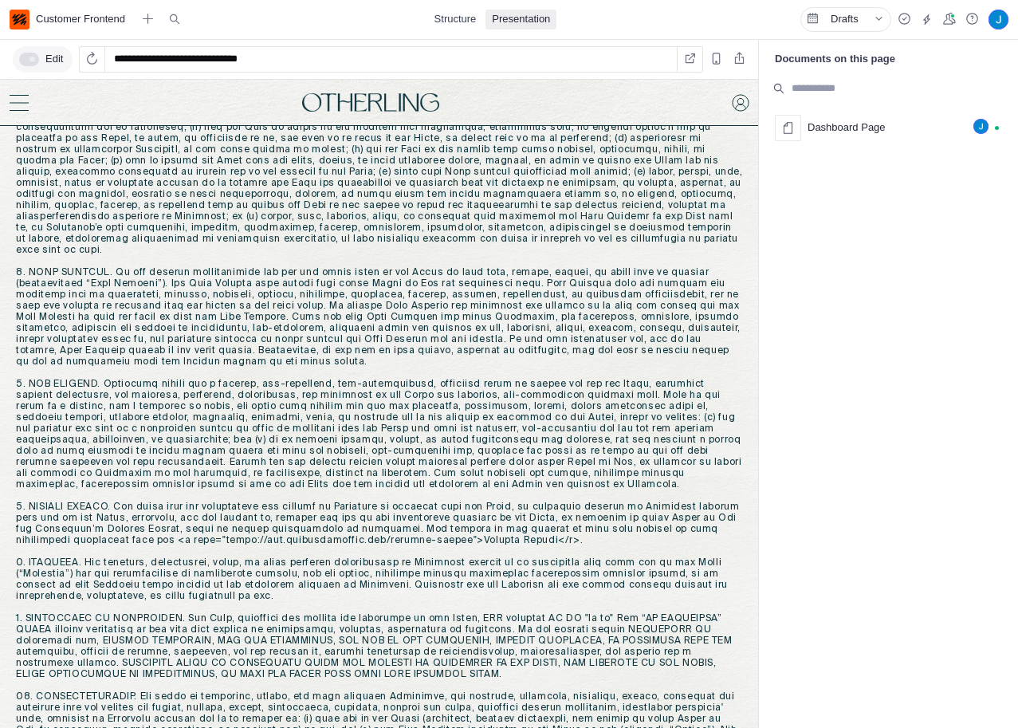
click at [590, 487] on p at bounding box center [379, 412] width 727 height 2232
click at [461, 18] on span "Structure" at bounding box center [455, 19] width 42 height 15
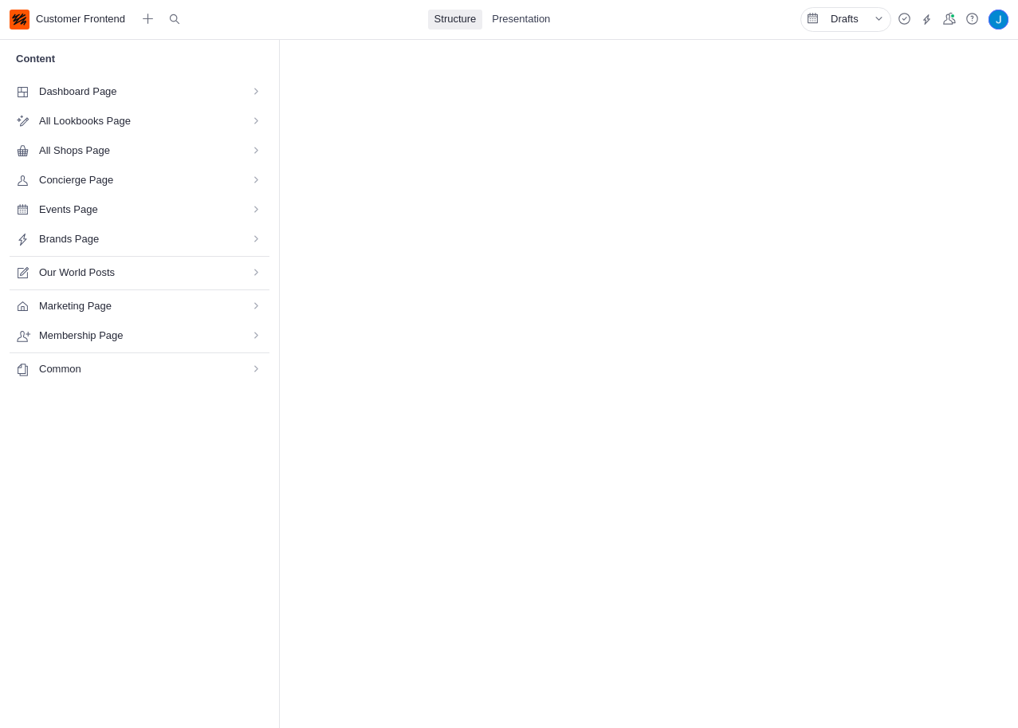
click at [118, 371] on span "Common" at bounding box center [134, 369] width 191 height 15
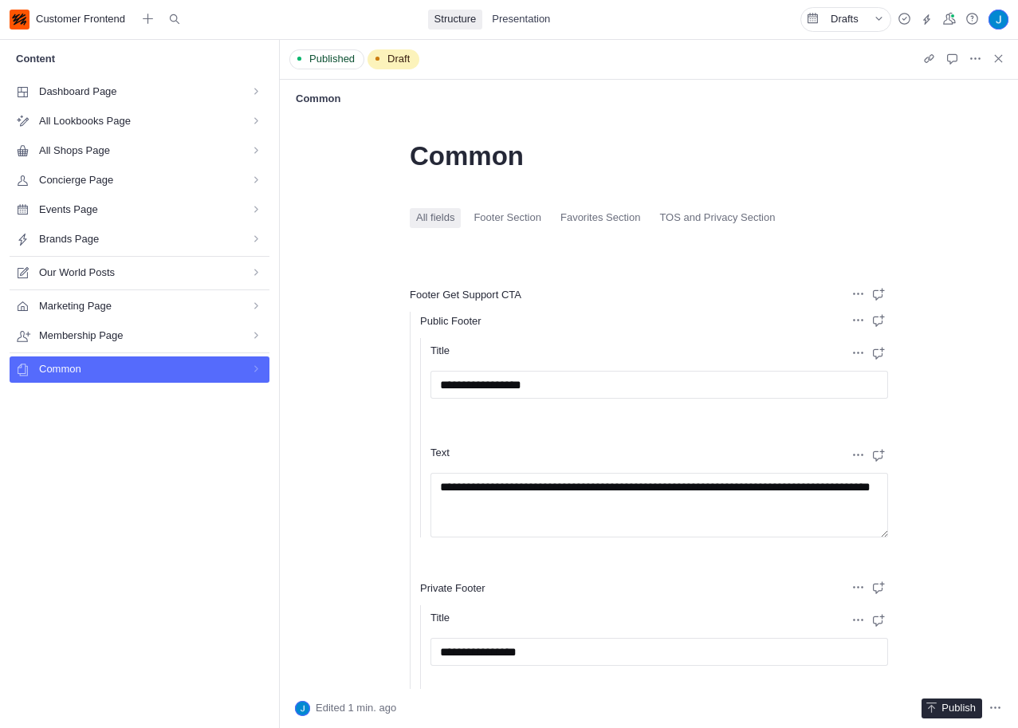
click at [775, 212] on span "TOS and Privacy Section" at bounding box center [717, 217] width 116 height 15
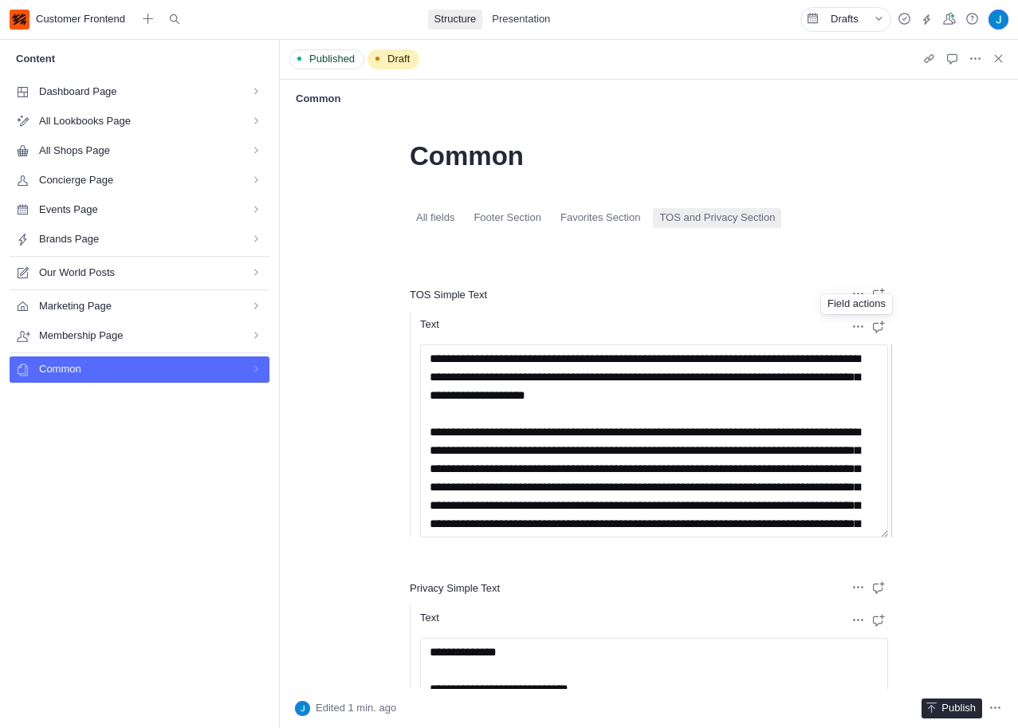
click at [860, 329] on icon "Field actions" at bounding box center [858, 326] width 17 height 17
click at [791, 330] on div "Text" at bounding box center [617, 325] width 395 height 14
